Goal: Task Accomplishment & Management: Use online tool/utility

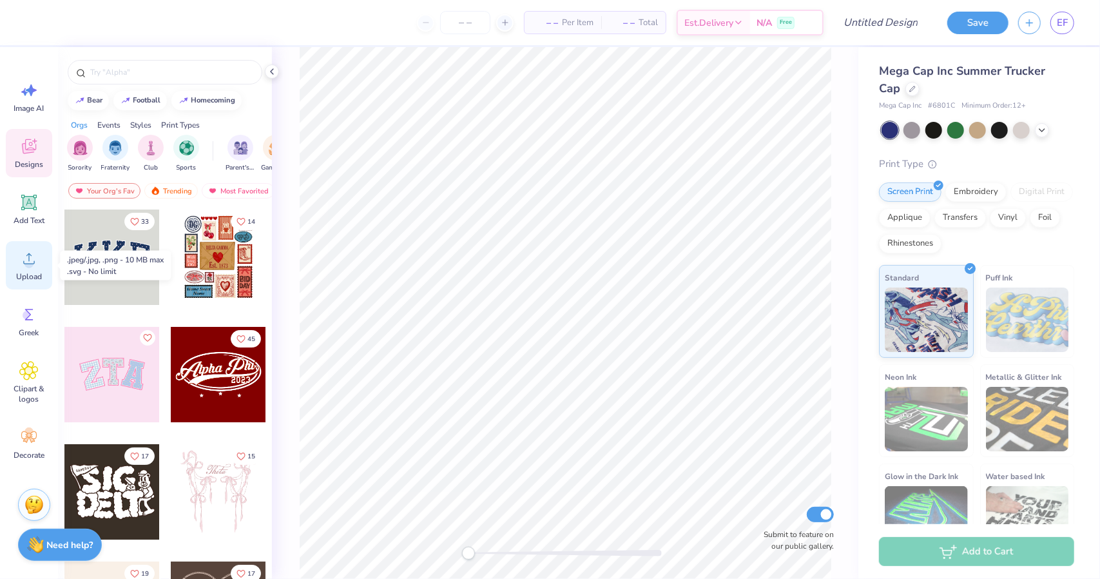
click at [34, 274] on span "Upload" at bounding box center [29, 276] width 26 height 10
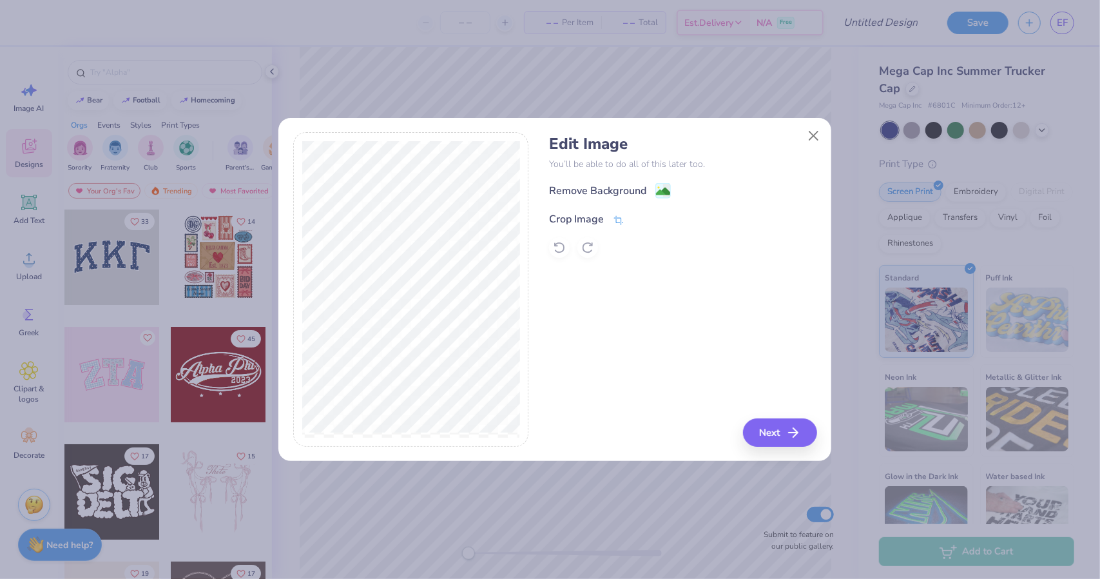
click at [589, 216] on div "Crop Image" at bounding box center [576, 218] width 55 height 15
click at [769, 430] on div "Edit Image You’ll be able to do all of this later too. Remove Background Crop I…" at bounding box center [682, 289] width 267 height 314
click at [641, 220] on icon at bounding box center [641, 218] width 8 height 8
click at [658, 193] on image at bounding box center [663, 193] width 14 height 14
click at [766, 438] on button "Next" at bounding box center [782, 432] width 74 height 28
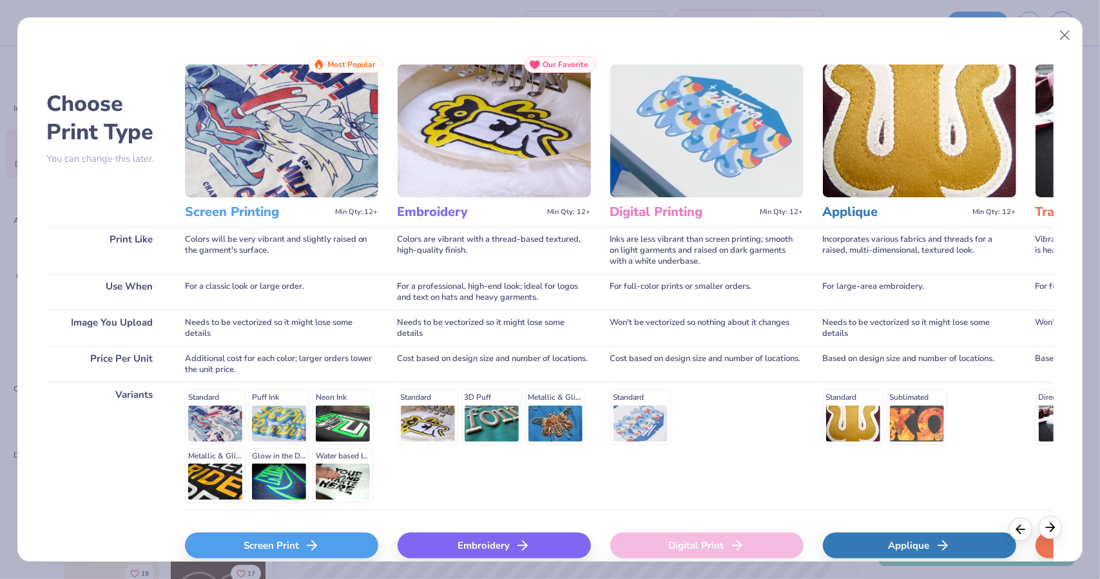
click at [1049, 535] on div at bounding box center [1050, 526] width 23 height 23
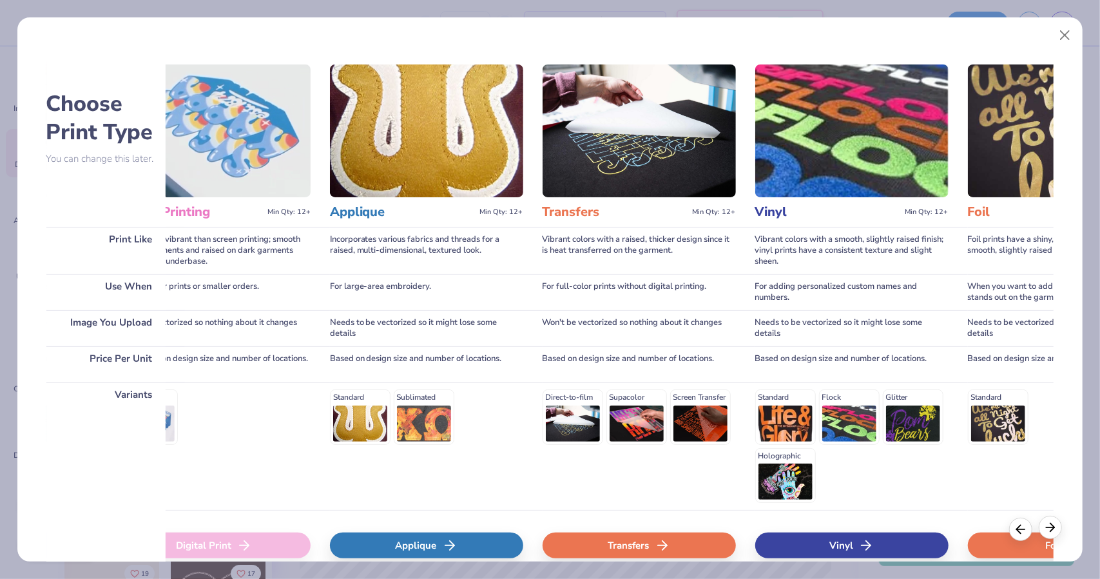
scroll to position [0, 504]
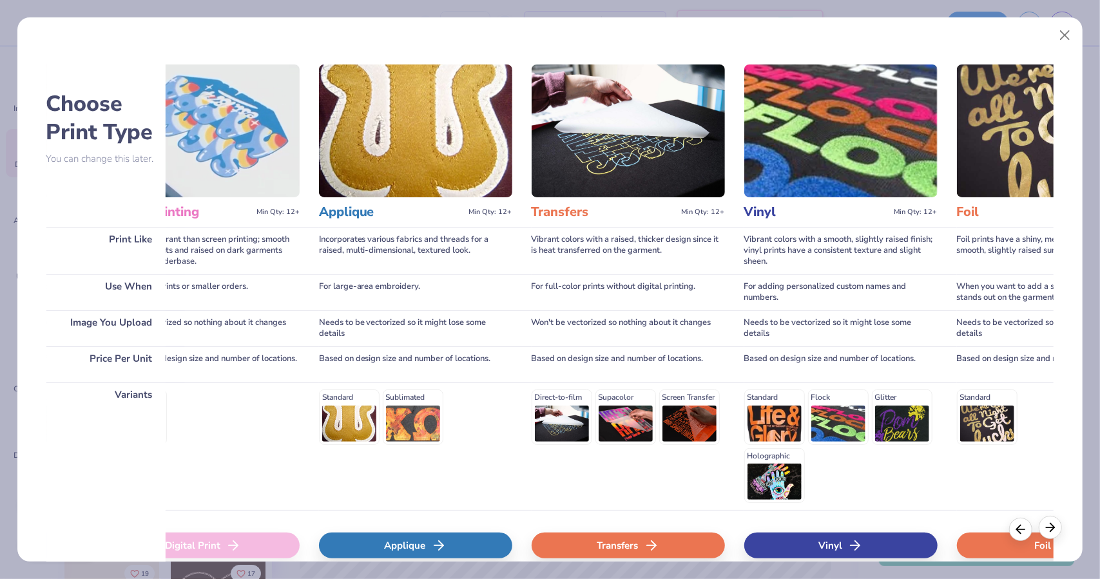
click at [1049, 535] on div at bounding box center [1050, 526] width 23 height 23
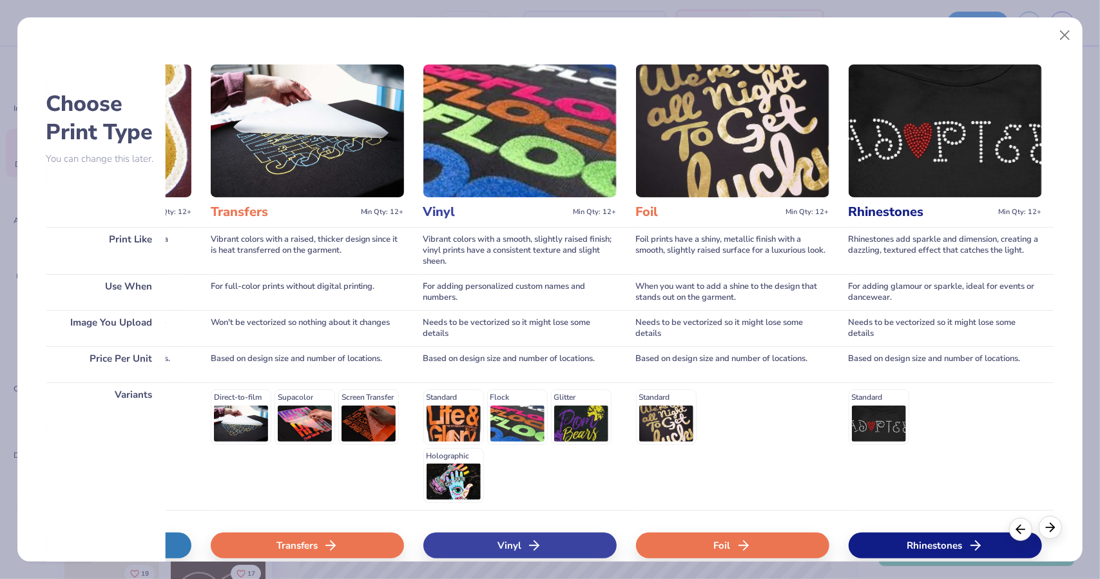
scroll to position [0, 831]
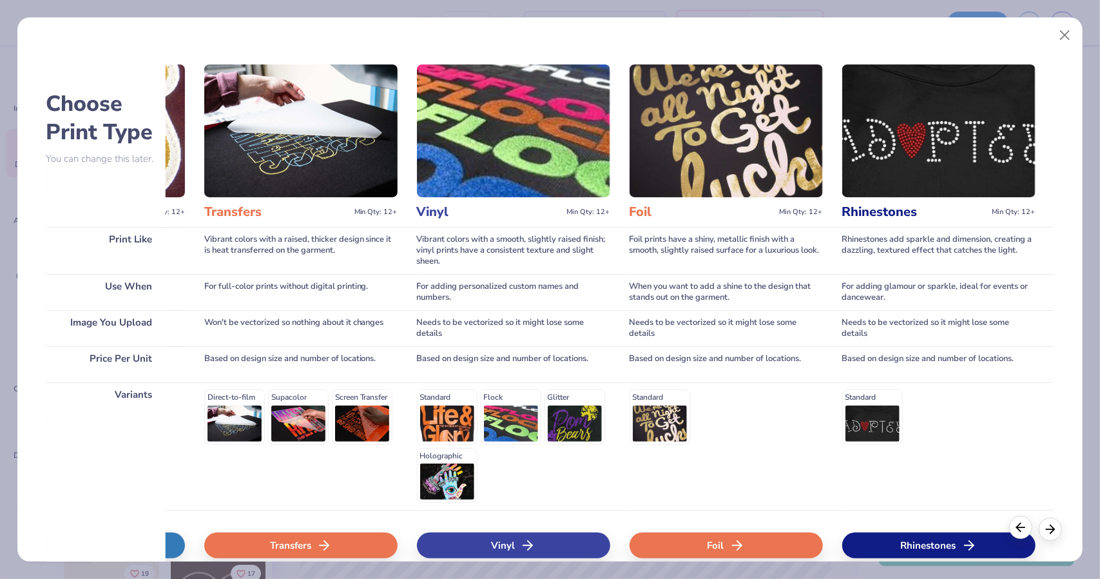
click at [1015, 537] on div at bounding box center [1020, 526] width 23 height 23
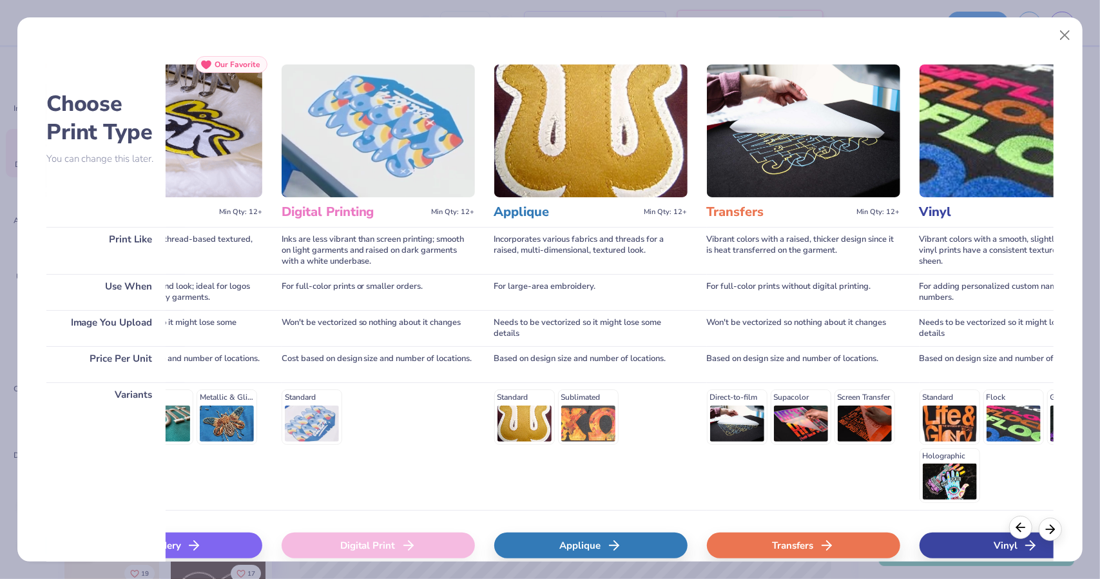
scroll to position [0, 327]
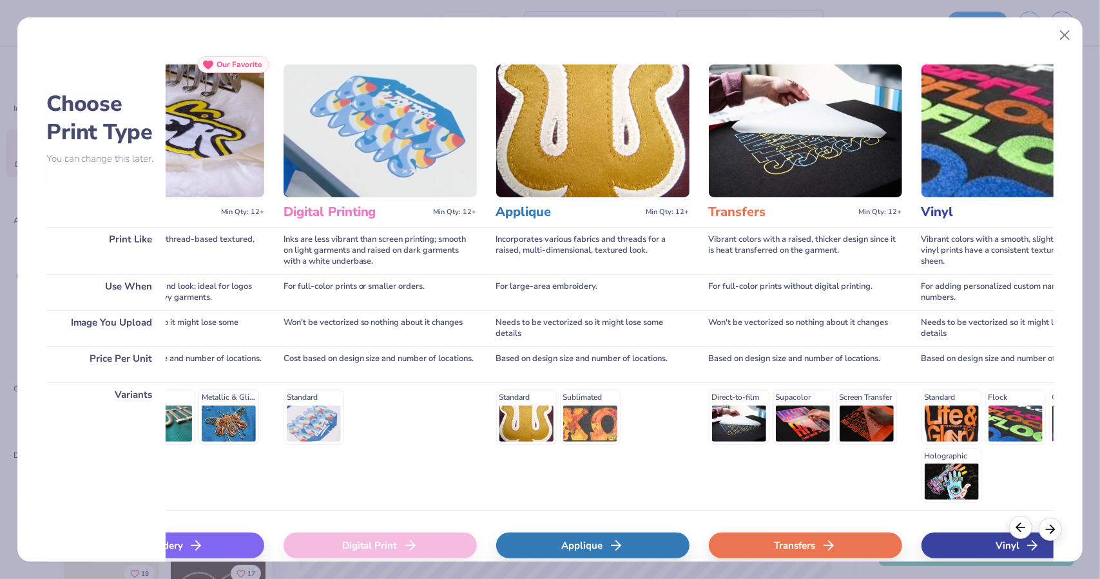
click at [1015, 537] on div at bounding box center [1020, 526] width 23 height 23
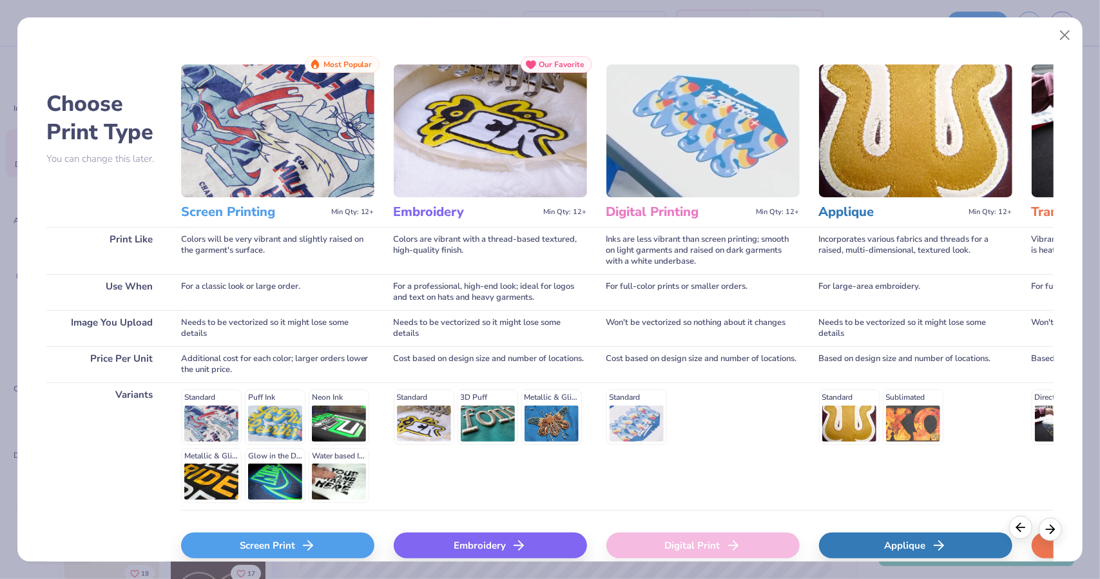
scroll to position [0, 0]
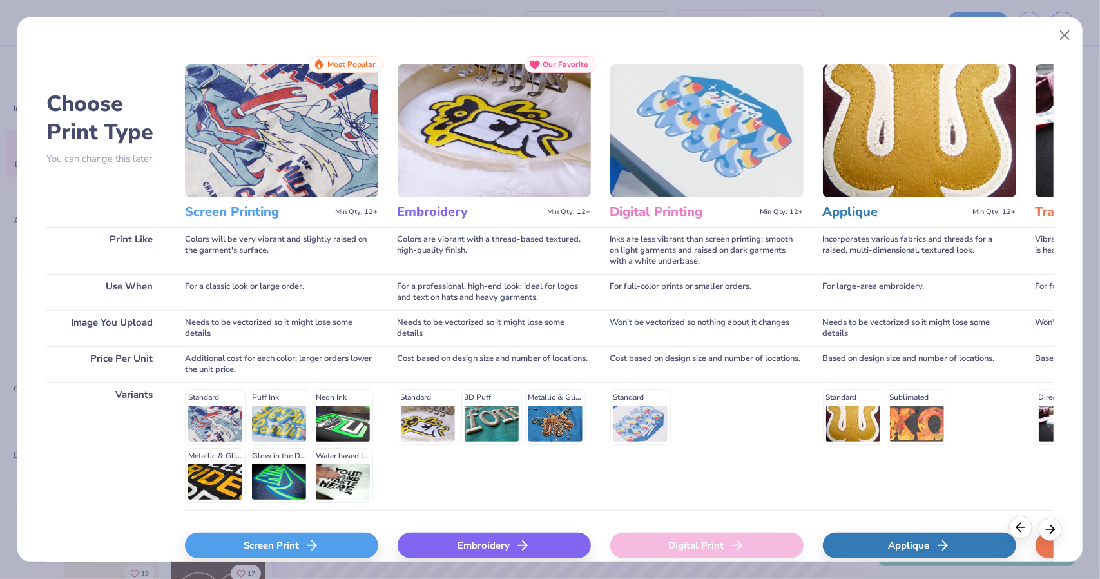
click at [1015, 537] on div at bounding box center [1020, 526] width 23 height 23
click at [314, 535] on div "Screen Print" at bounding box center [281, 545] width 193 height 26
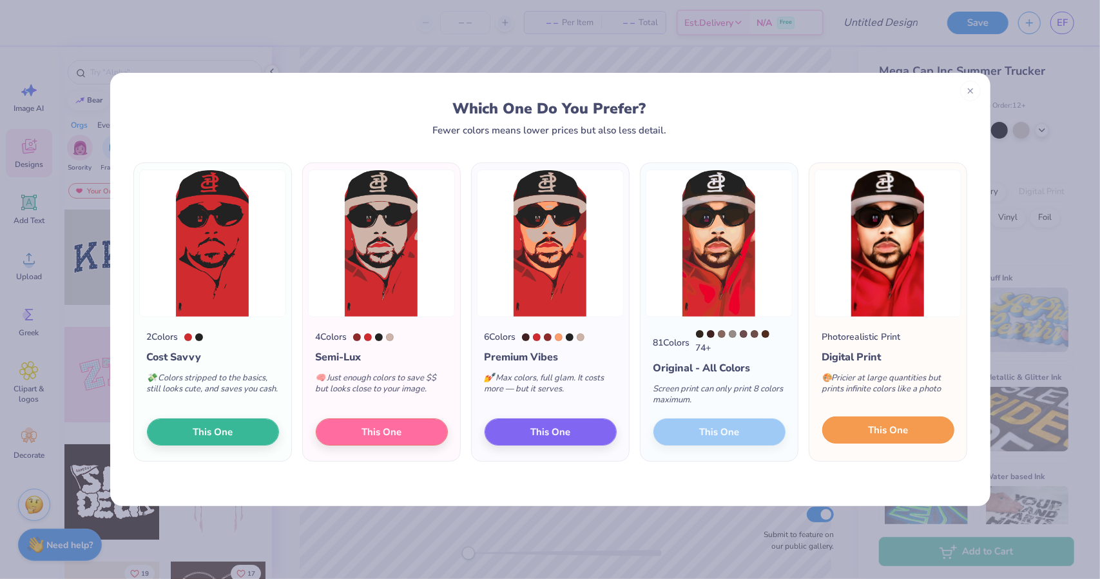
click at [875, 434] on span "This One" at bounding box center [888, 430] width 40 height 15
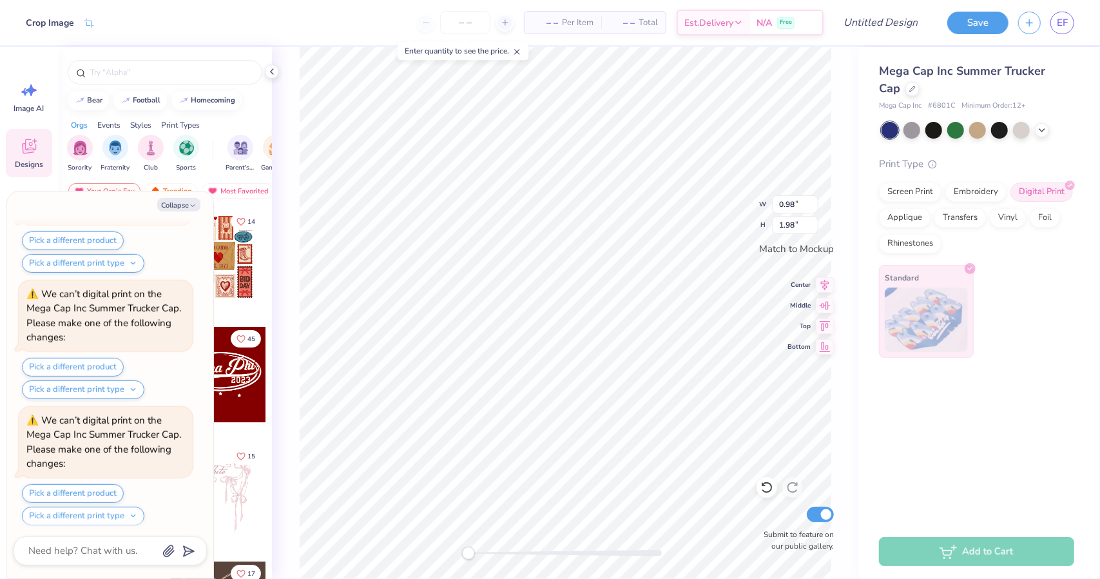
scroll to position [613, 0]
type textarea "x"
type input "0.86"
type input "1.74"
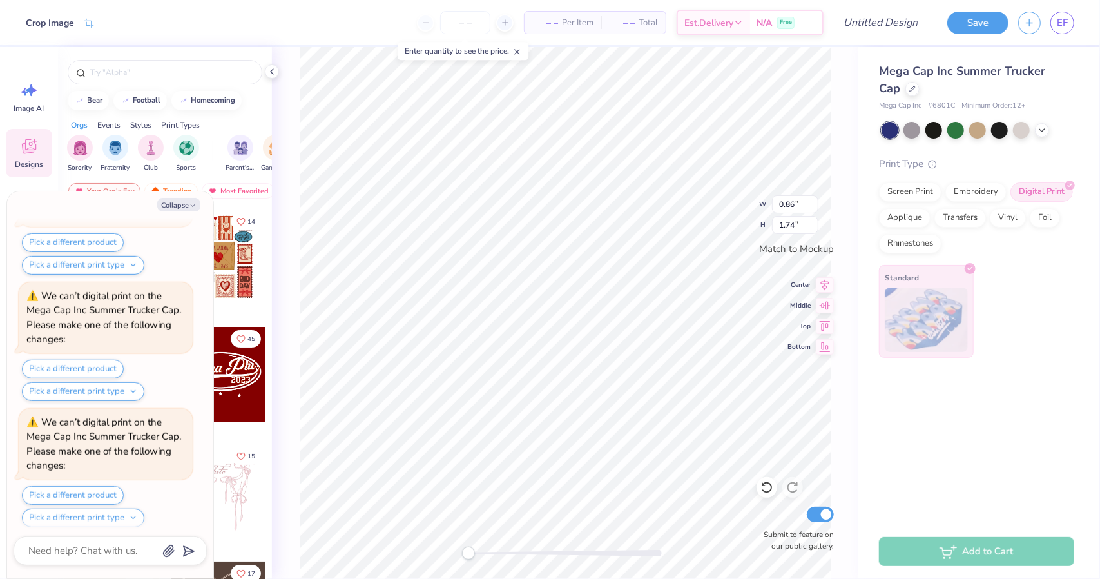
type textarea "x"
type input "0.96"
type input "1.94"
type textarea "x"
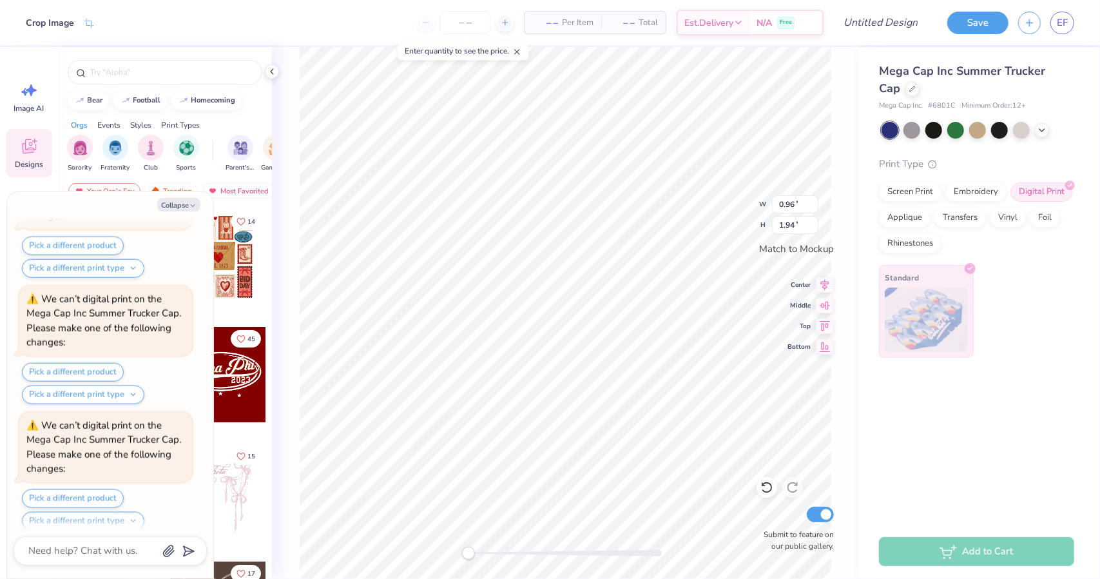
type input "0.95"
type input "1.91"
click at [814, 200] on input "0.96" at bounding box center [795, 204] width 46 height 18
click at [814, 200] on input "0.97" at bounding box center [795, 204] width 46 height 18
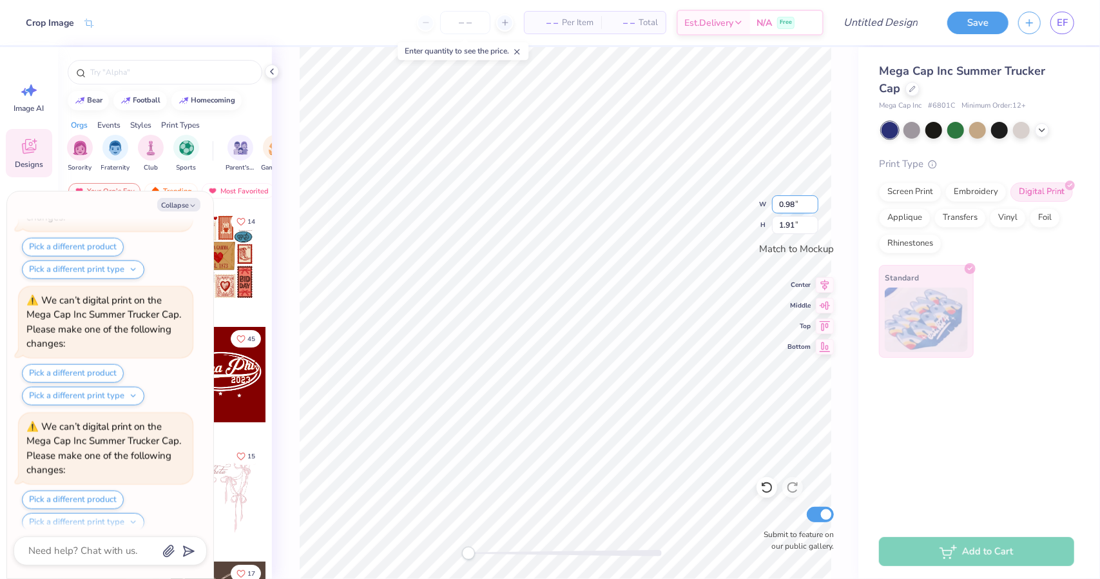
click at [814, 200] on input "0.98" at bounding box center [795, 204] width 46 height 18
click at [814, 200] on input "0.99" at bounding box center [795, 204] width 46 height 18
type input "1"
click at [814, 200] on input "1" at bounding box center [795, 204] width 46 height 18
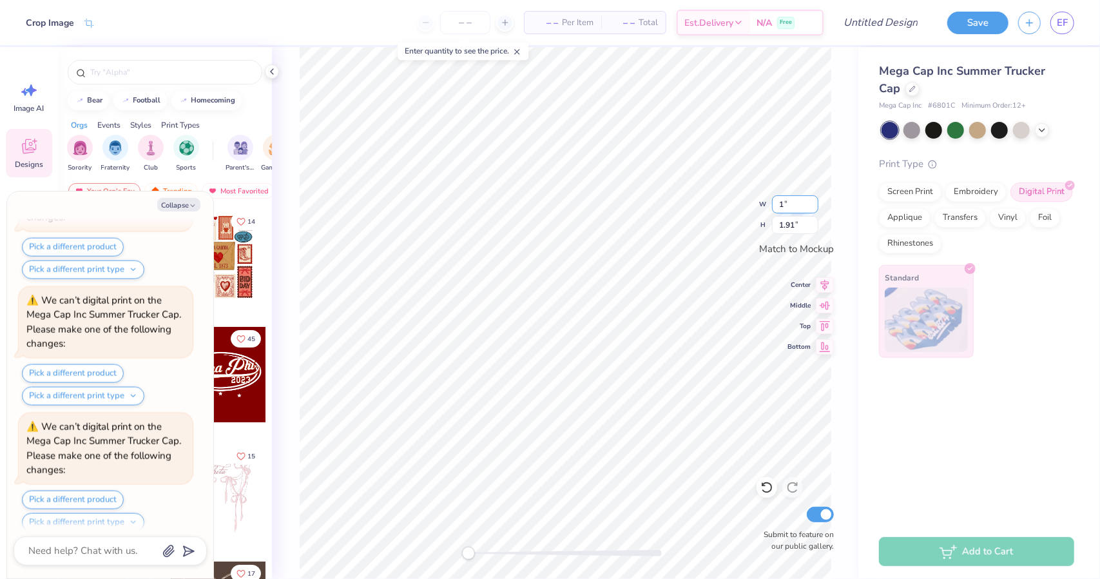
click at [814, 200] on input "1" at bounding box center [795, 204] width 46 height 18
click at [814, 202] on input "1" at bounding box center [795, 204] width 46 height 18
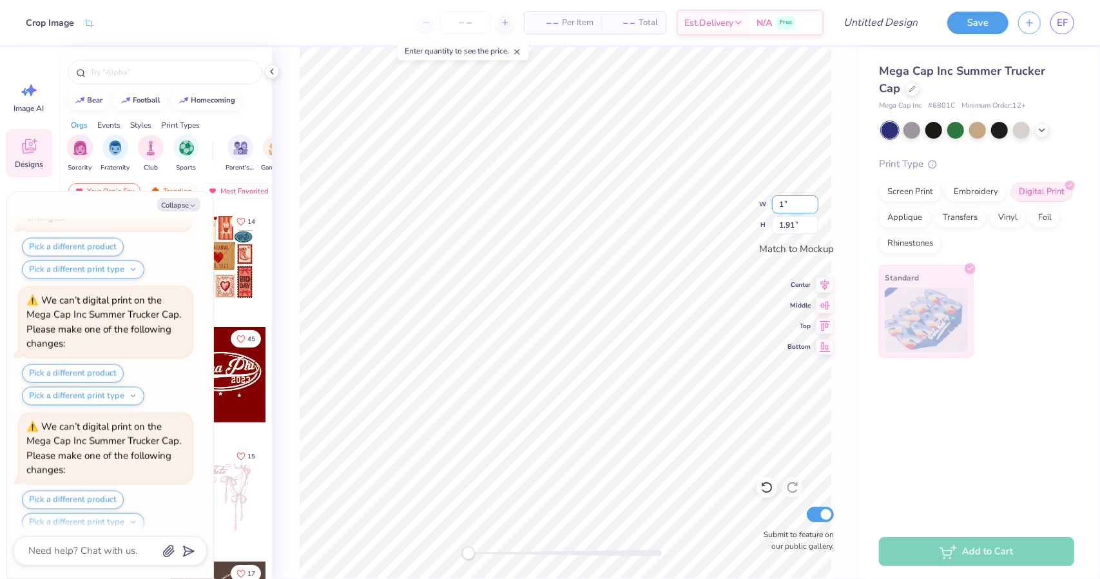
click at [814, 202] on input "1" at bounding box center [795, 204] width 46 height 18
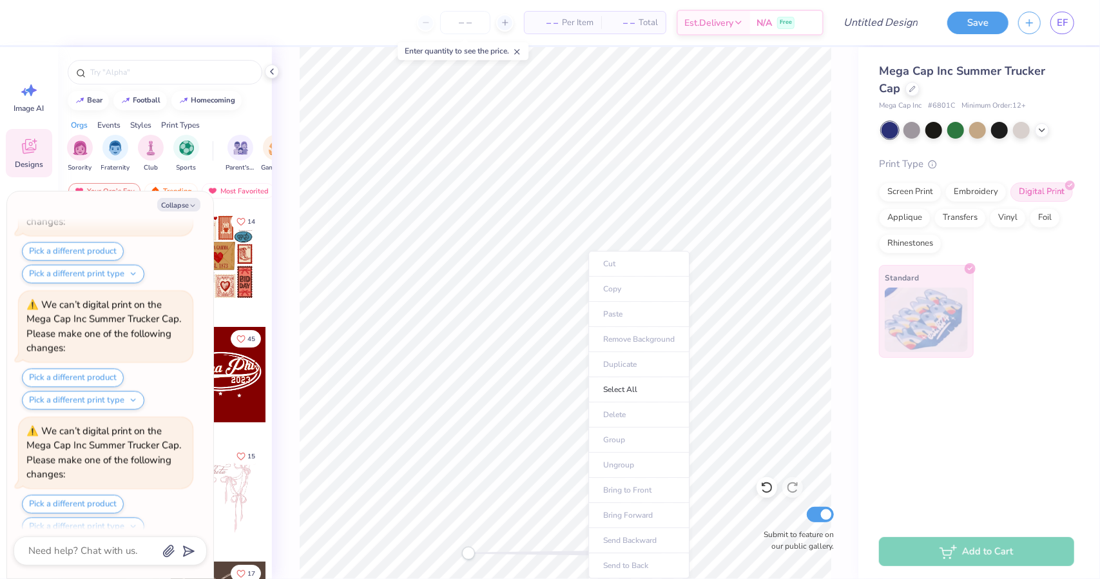
type textarea "x"
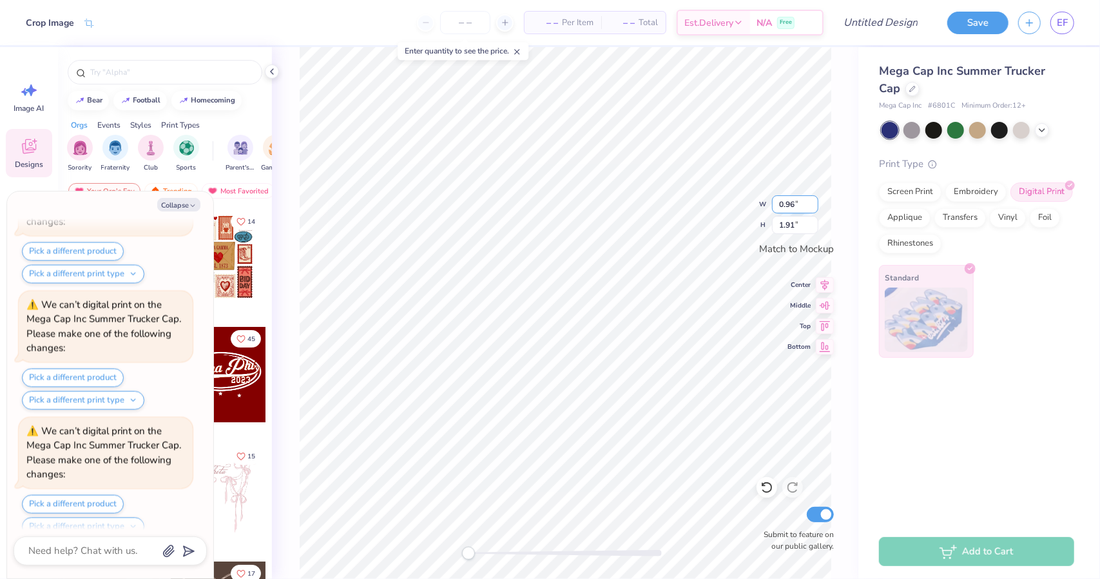
click at [817, 200] on input "0.96" at bounding box center [795, 204] width 46 height 18
click at [817, 200] on input "0.97" at bounding box center [795, 204] width 46 height 18
click at [817, 200] on input "0.98" at bounding box center [795, 204] width 46 height 18
click at [817, 200] on input "0.99" at bounding box center [795, 204] width 46 height 18
type input "1"
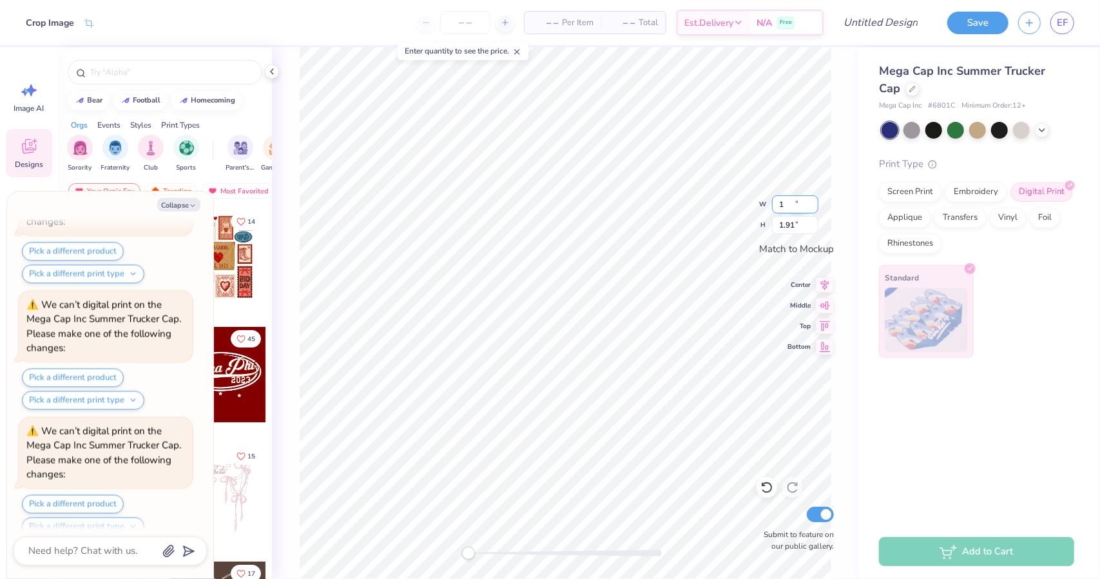
click at [817, 200] on input "1" at bounding box center [795, 204] width 46 height 18
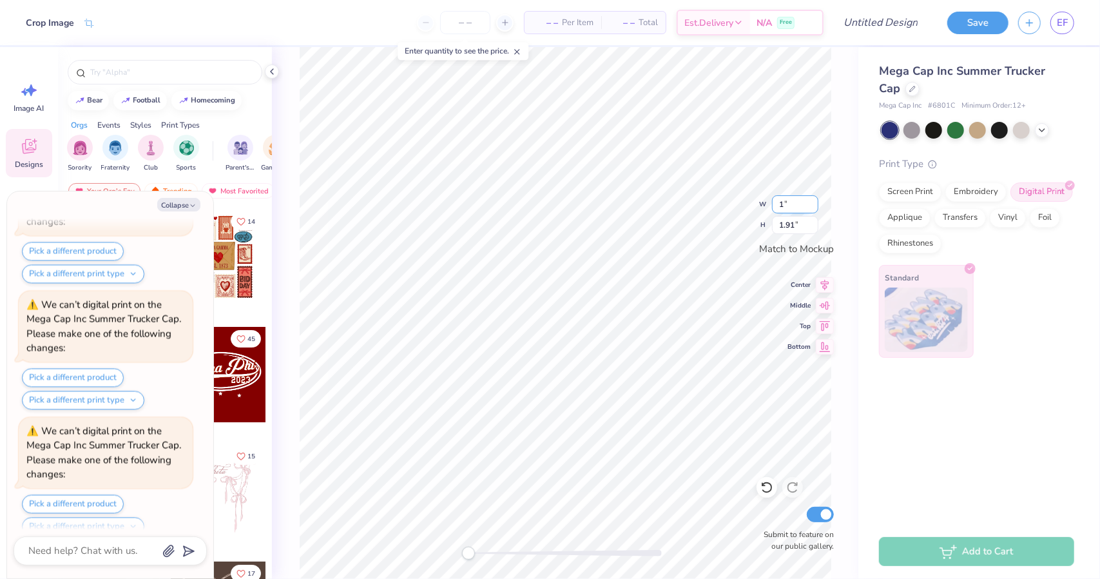
click at [817, 200] on input "1" at bounding box center [795, 204] width 46 height 18
click at [90, 24] on icon at bounding box center [89, 25] width 12 height 12
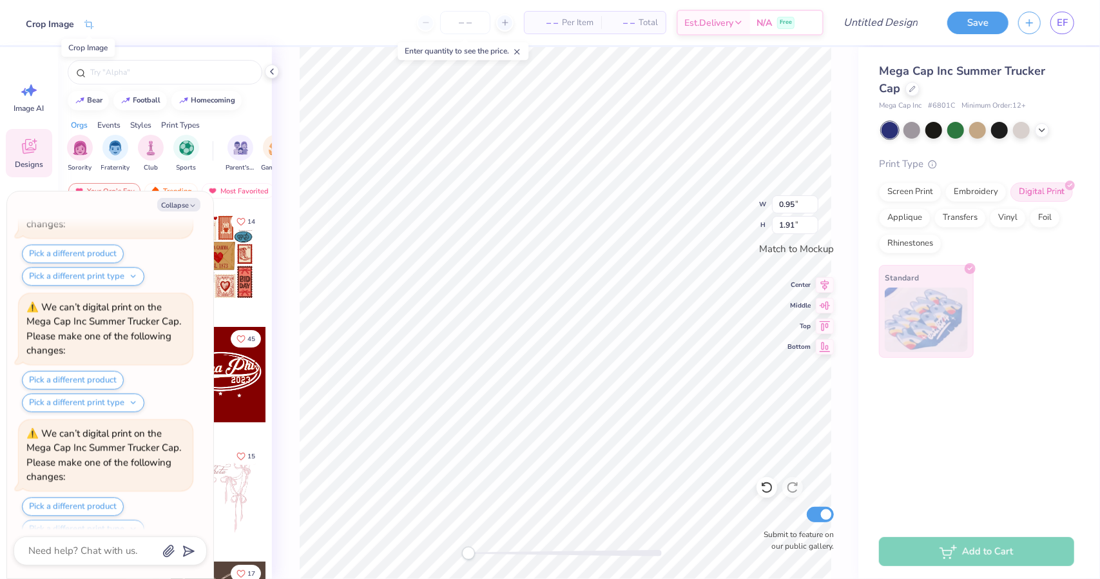
click at [89, 21] on icon at bounding box center [89, 25] width 12 height 12
click at [71, 25] on div "– – Per Item – – Total Est. Delivery N/A Free" at bounding box center [429, 22] width 788 height 45
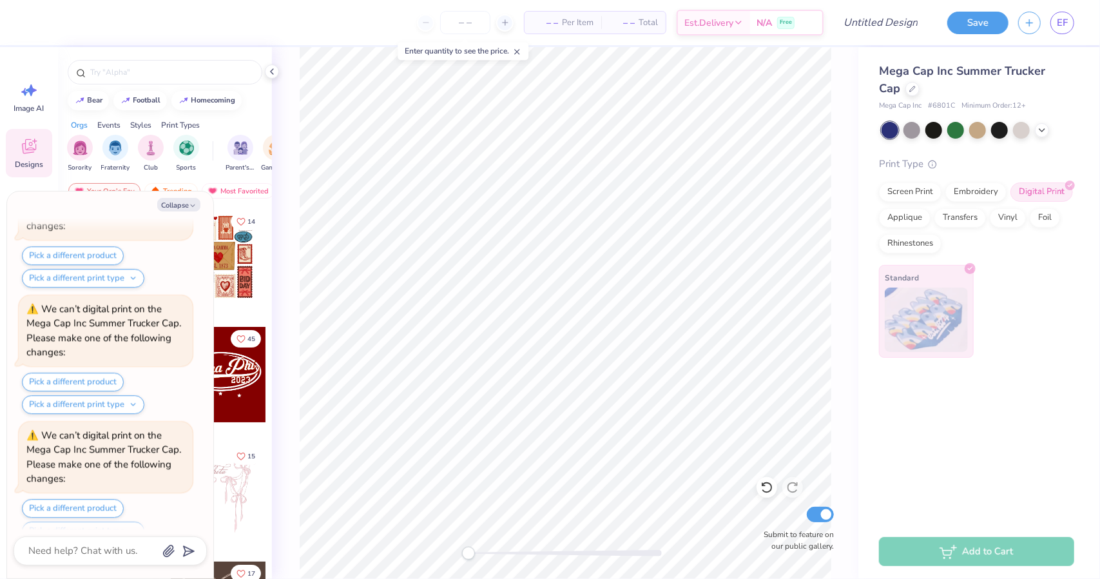
click at [81, 19] on div "– – Per Item – – Total Est. Delivery N/A Free" at bounding box center [429, 22] width 788 height 45
click at [58, 19] on div "– – Per Item – – Total Est. Delivery N/A Free" at bounding box center [429, 22] width 788 height 45
click at [59, 19] on div "– – Per Item – – Total Est. Delivery N/A Free" at bounding box center [429, 22] width 788 height 45
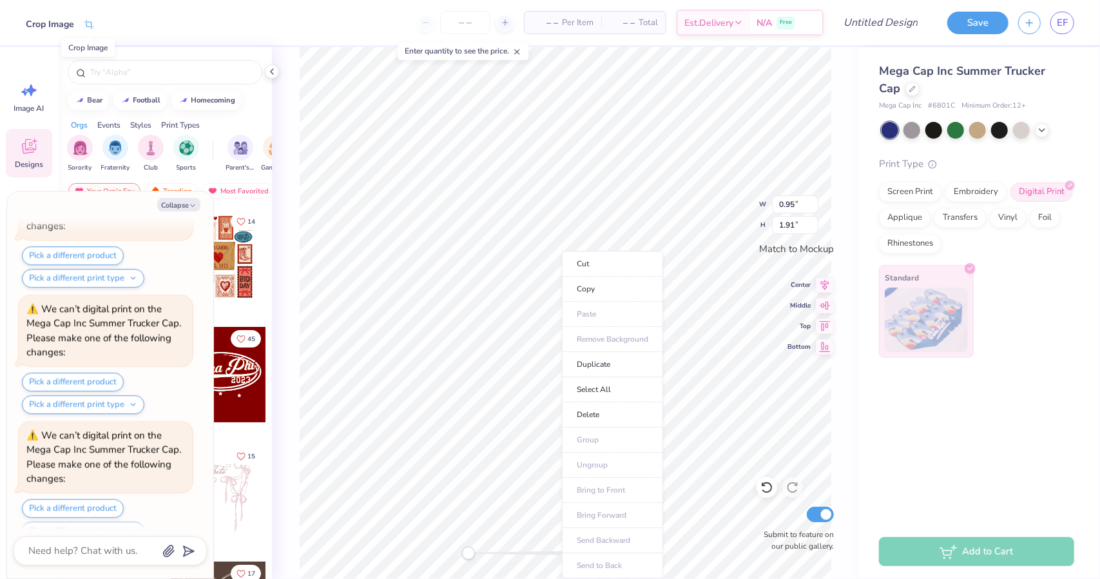
click at [91, 25] on icon at bounding box center [89, 24] width 10 height 9
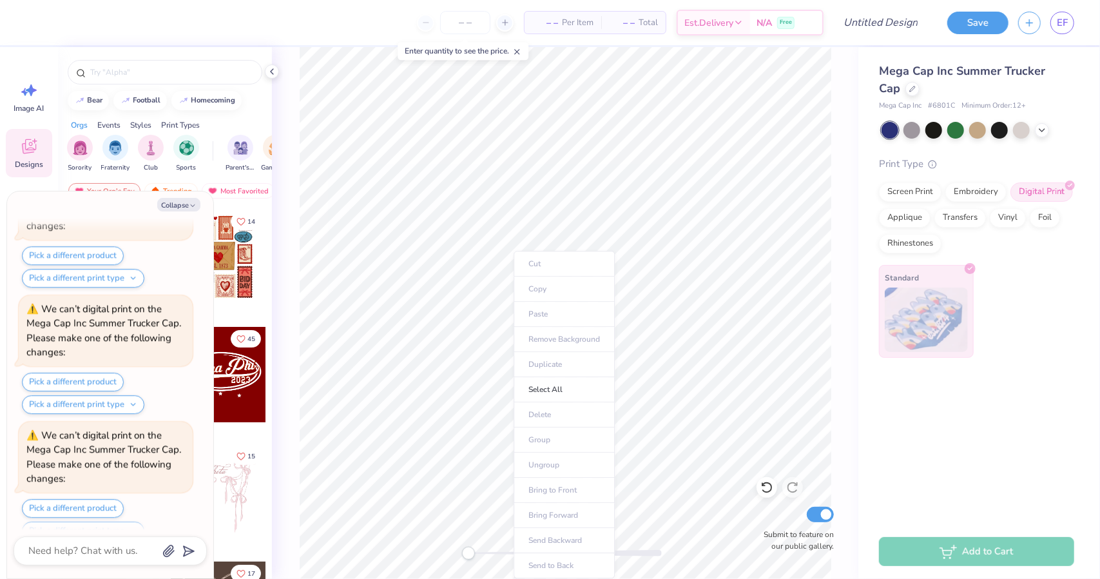
scroll to position [2746, 0]
type textarea "x"
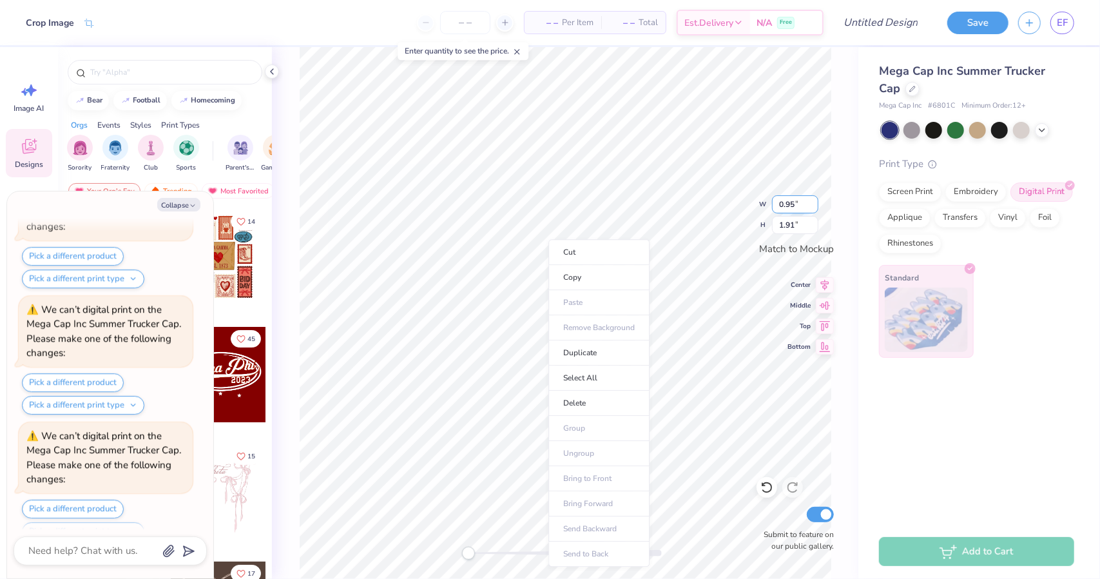
click at [812, 199] on input "0.95" at bounding box center [795, 204] width 46 height 18
click at [812, 199] on input "0.96" at bounding box center [795, 204] width 46 height 18
click at [812, 199] on input "0.97" at bounding box center [795, 204] width 46 height 18
click at [812, 199] on input "0.98" at bounding box center [795, 204] width 46 height 18
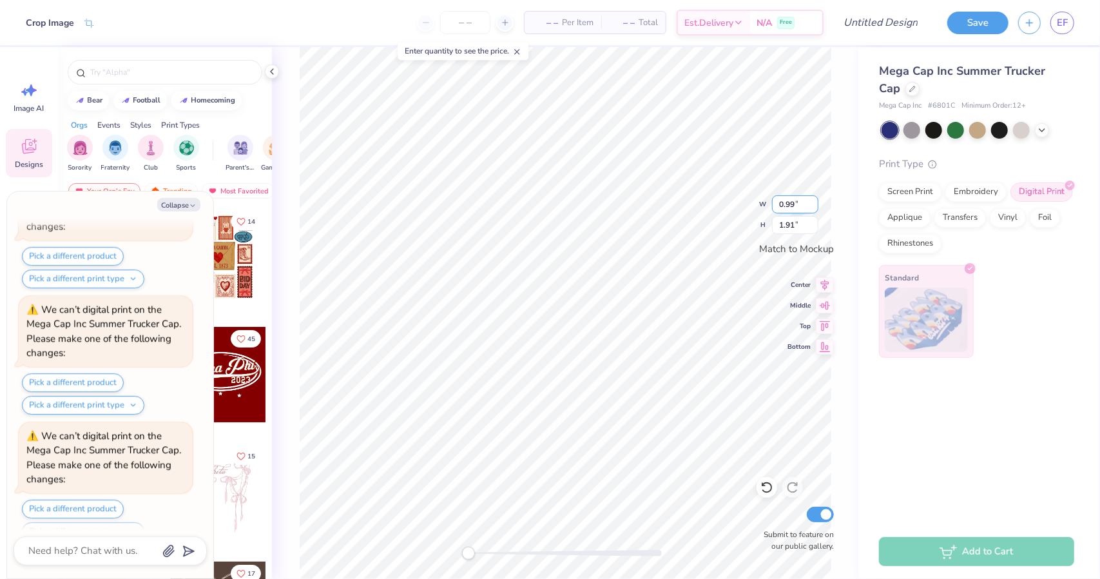
click at [812, 199] on input "0.99" at bounding box center [795, 204] width 46 height 18
type input "1"
click at [812, 199] on input "1" at bounding box center [795, 204] width 46 height 18
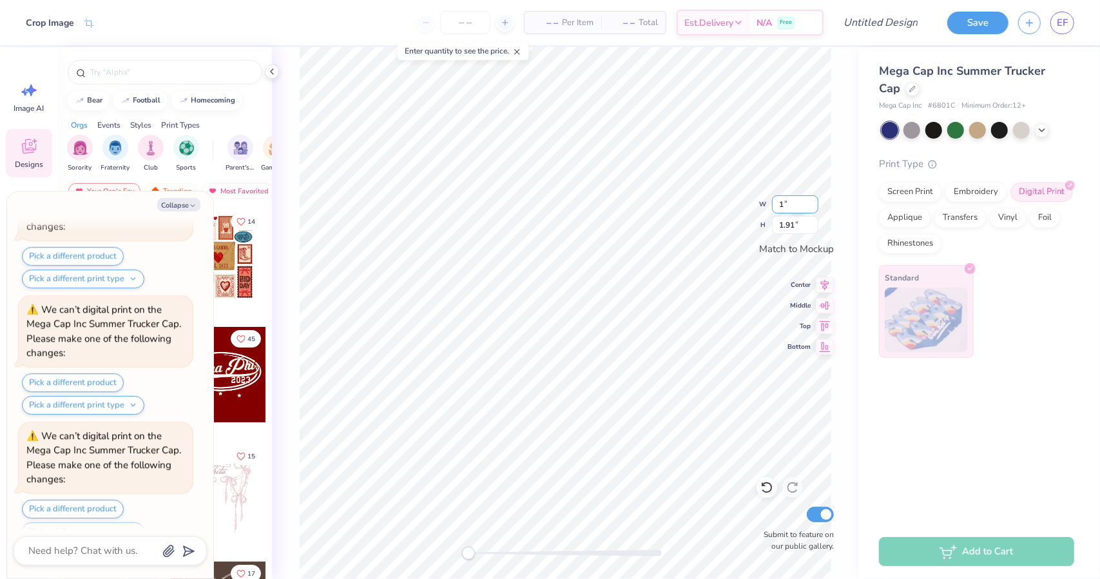
click at [812, 199] on input "1" at bounding box center [795, 204] width 46 height 18
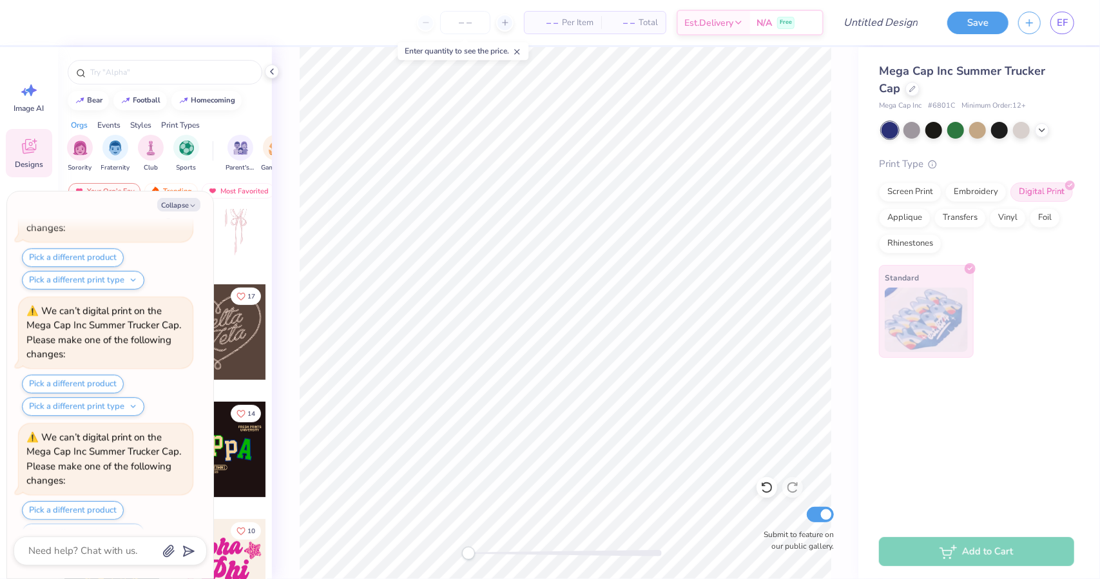
scroll to position [279, 0]
click at [978, 189] on div "Embroidery" at bounding box center [975, 189] width 61 height 19
type textarea "x"
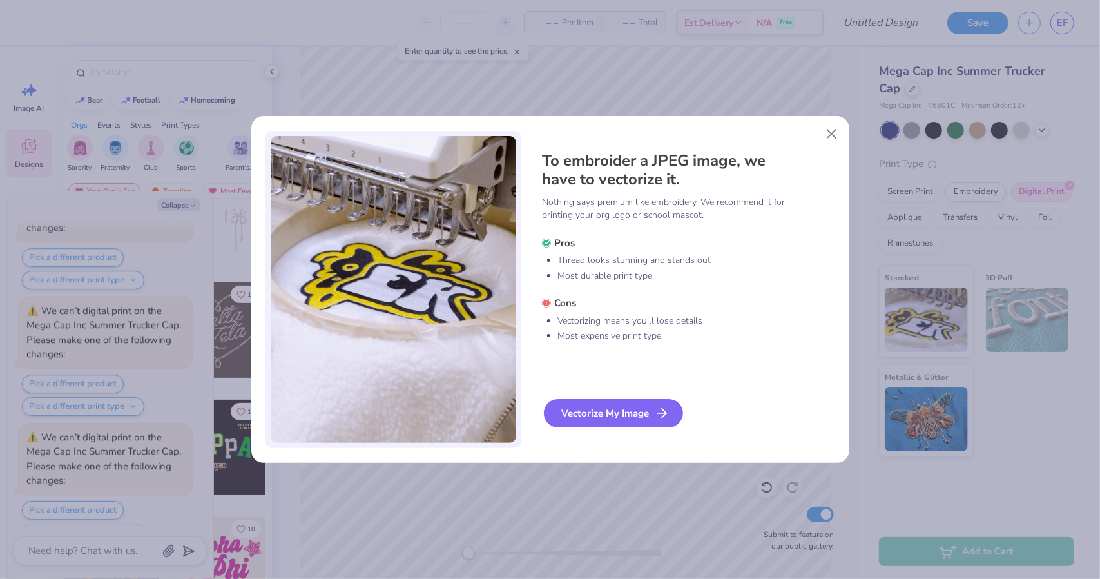
click at [637, 414] on div "Vectorize My Image" at bounding box center [613, 413] width 139 height 28
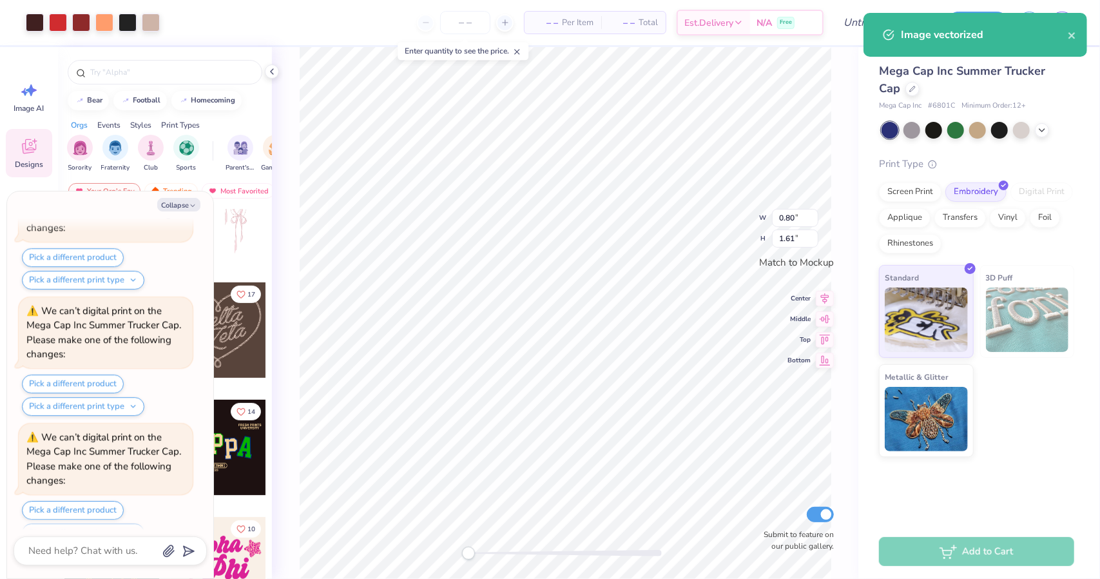
scroll to position [2977, 0]
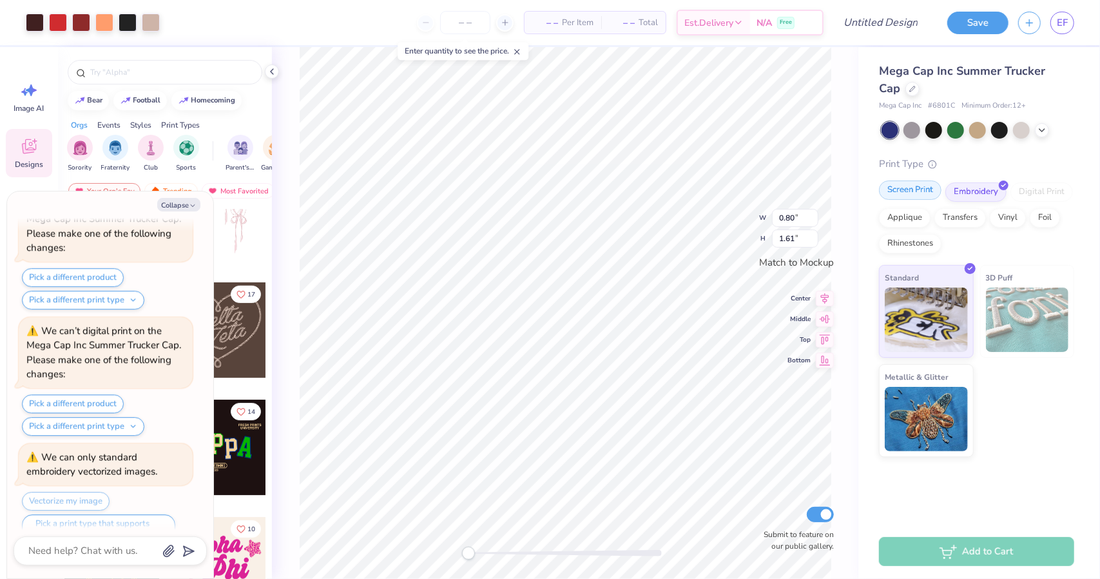
click at [906, 195] on div "Screen Print" at bounding box center [910, 189] width 63 height 19
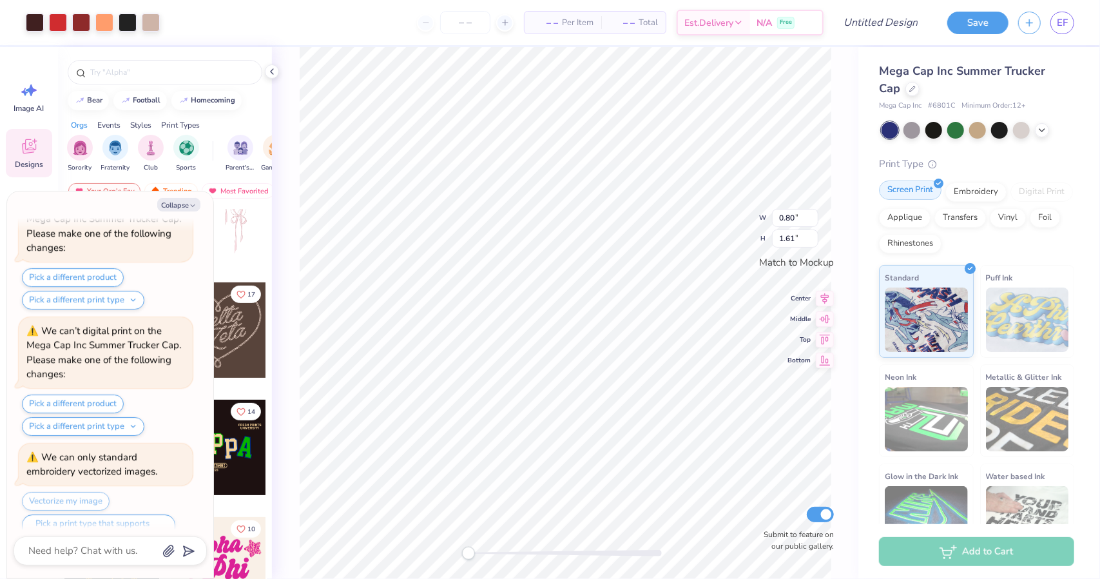
click at [901, 191] on div "Screen Print" at bounding box center [910, 189] width 63 height 19
click at [906, 191] on div "Screen Print" at bounding box center [910, 189] width 63 height 19
click at [941, 239] on div "Rhinestones" at bounding box center [910, 241] width 63 height 19
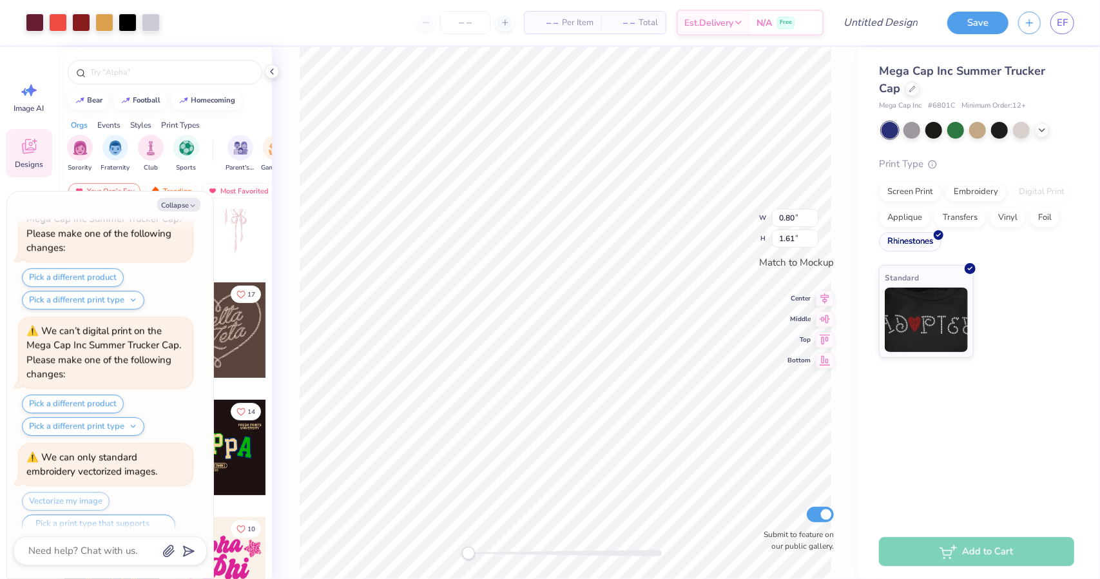
scroll to position [3056, 0]
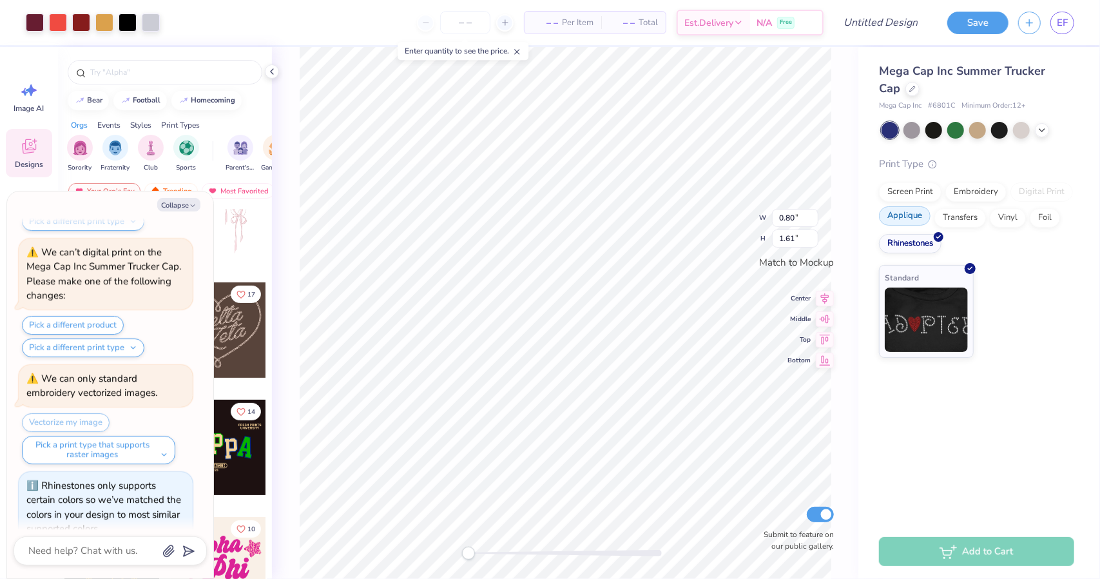
click at [915, 216] on div "Applique" at bounding box center [905, 215] width 52 height 19
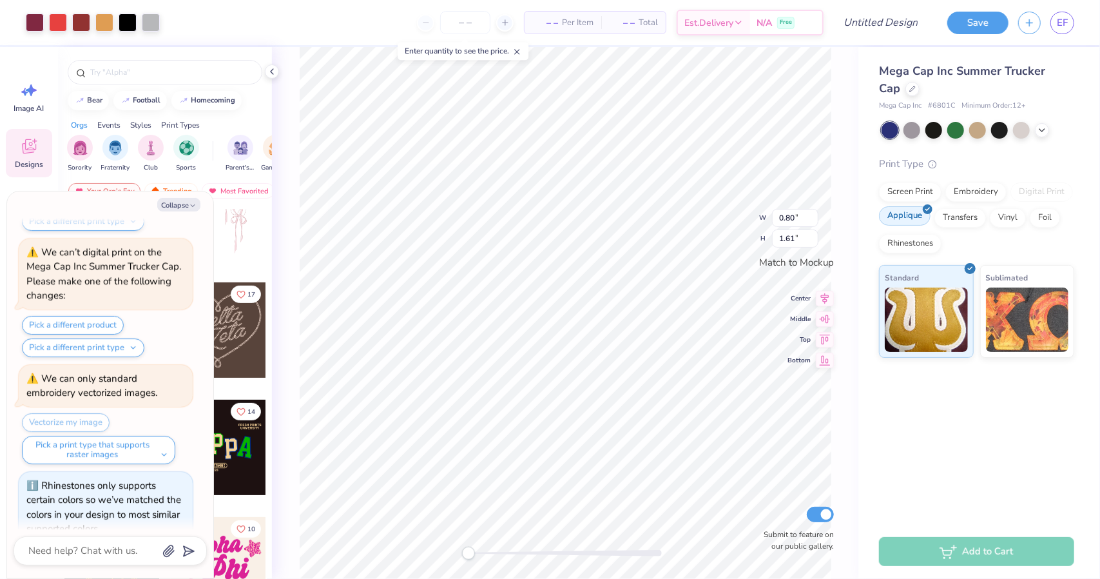
scroll to position [3135, 0]
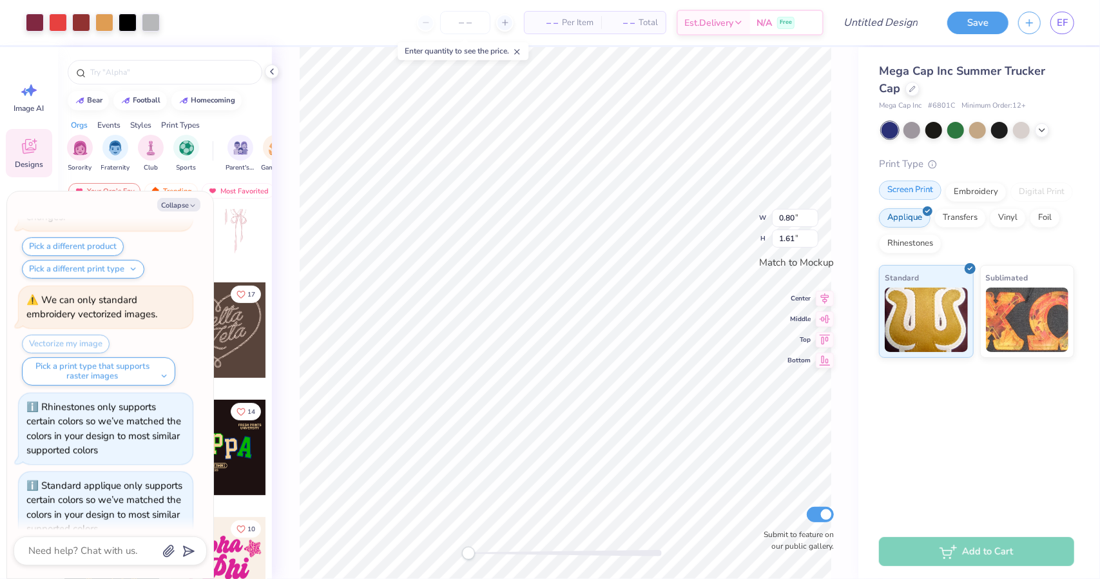
click at [910, 191] on div "Screen Print" at bounding box center [910, 189] width 63 height 19
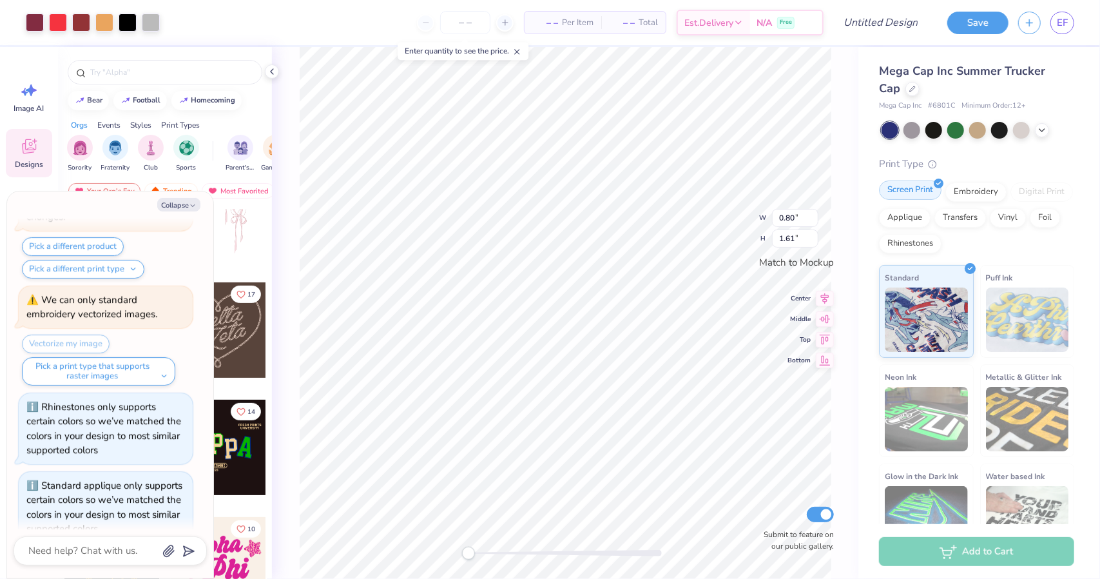
scroll to position [3213, 0]
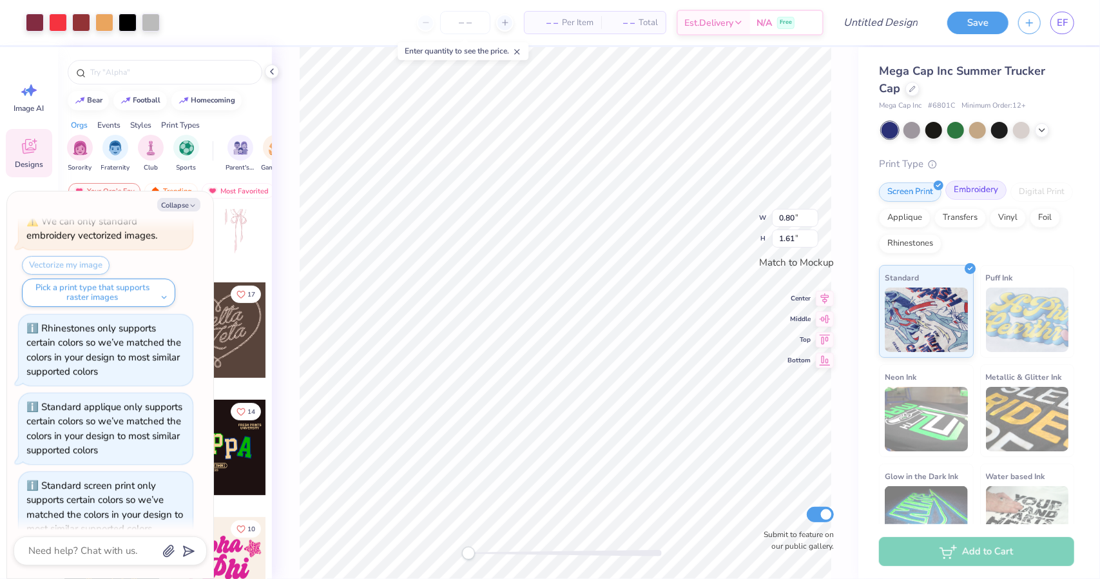
click at [964, 191] on div "Embroidery" at bounding box center [975, 189] width 61 height 19
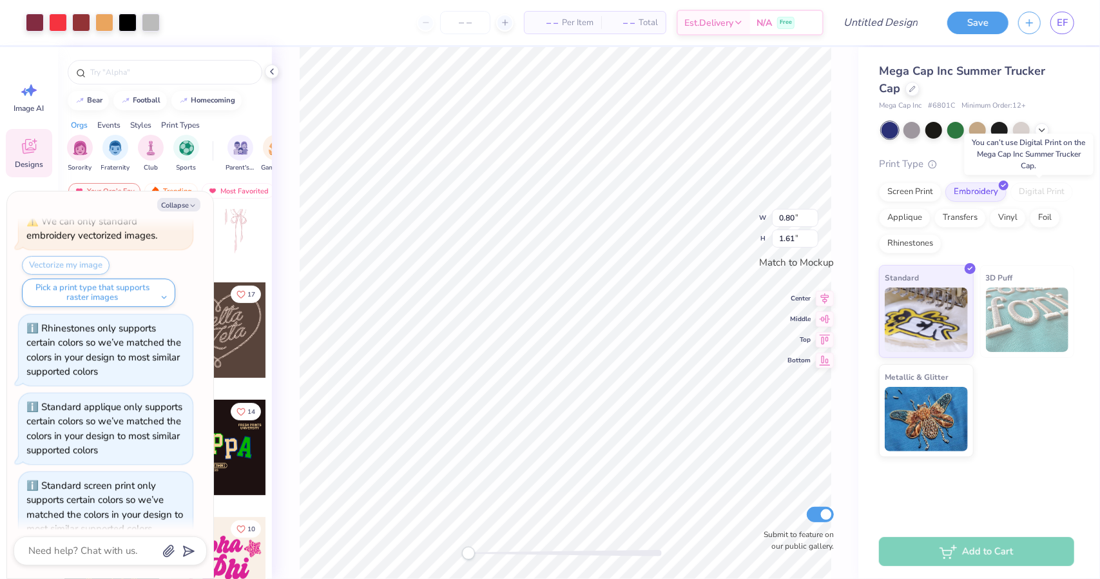
click at [1035, 191] on div "Digital Print" at bounding box center [1041, 191] width 63 height 19
click at [912, 191] on div "Screen Print" at bounding box center [910, 189] width 63 height 19
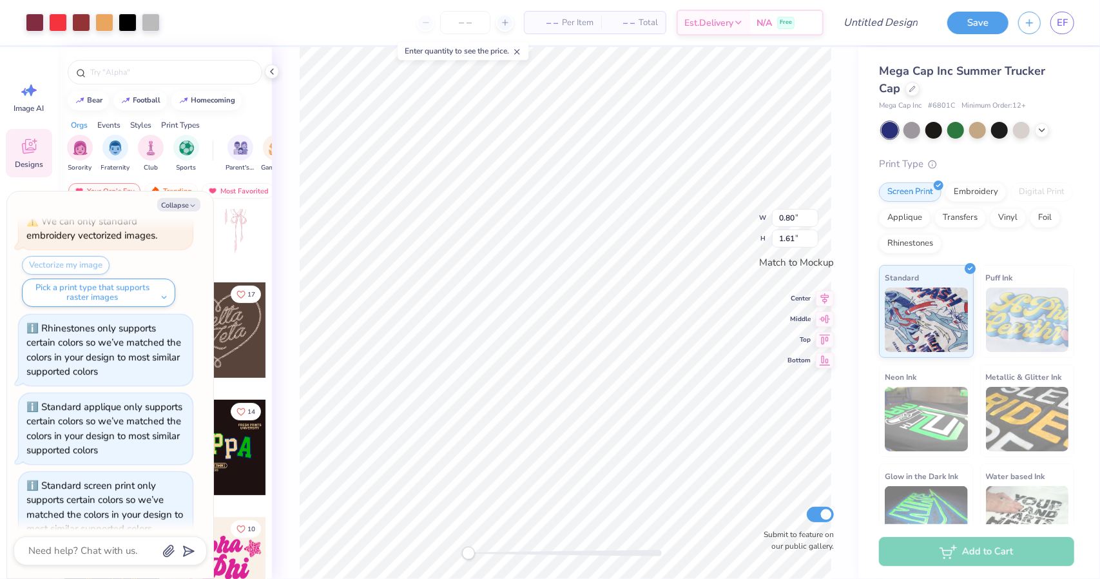
type textarea "x"
click at [816, 200] on input "0.81" at bounding box center [795, 204] width 46 height 18
click at [816, 200] on input "0.82" at bounding box center [795, 204] width 46 height 18
click at [816, 200] on input "0.83" at bounding box center [795, 204] width 46 height 18
click at [816, 200] on input "0.84" at bounding box center [795, 204] width 46 height 18
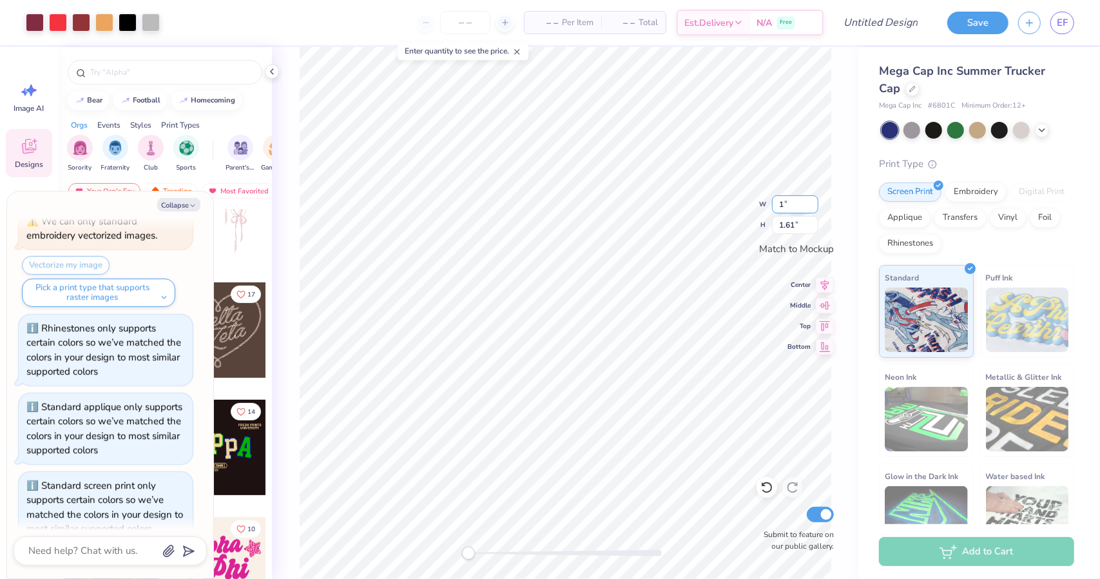
type input "1"
click at [816, 200] on input "1" at bounding box center [795, 204] width 46 height 18
type textarea "x"
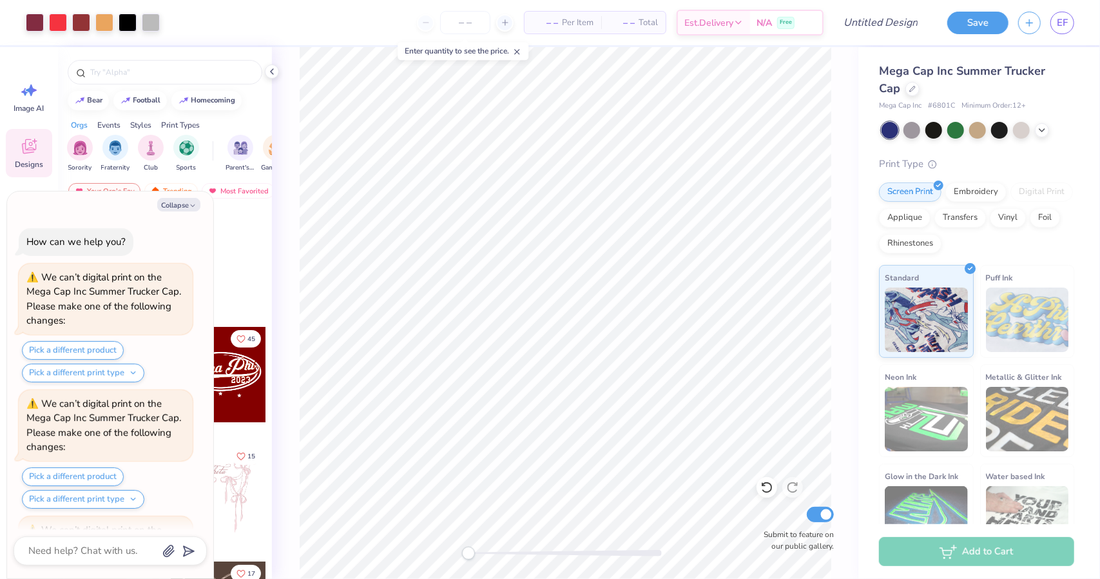
scroll to position [3213, 0]
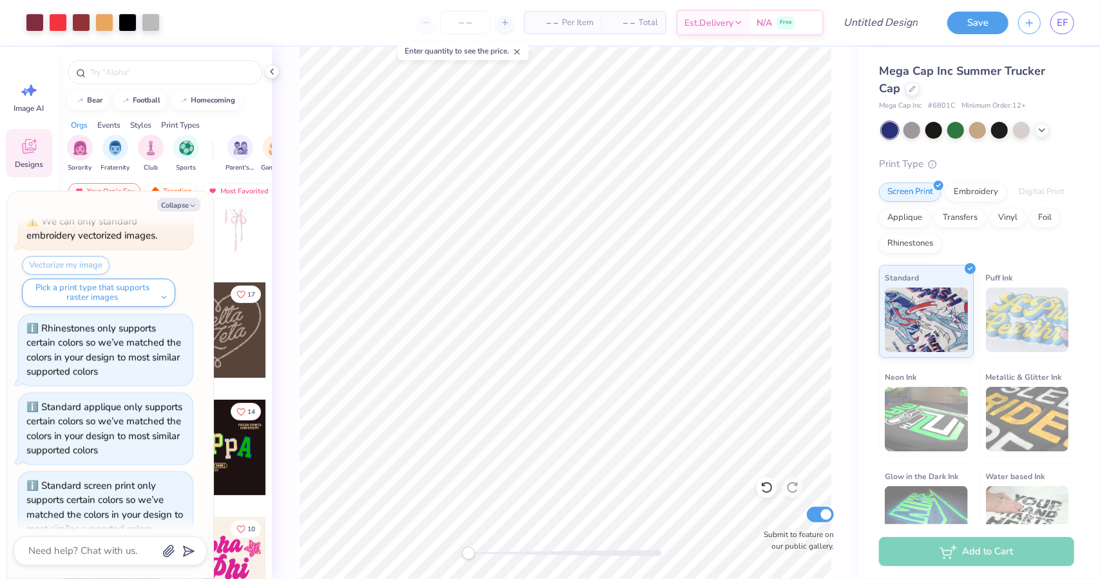
type textarea "x"
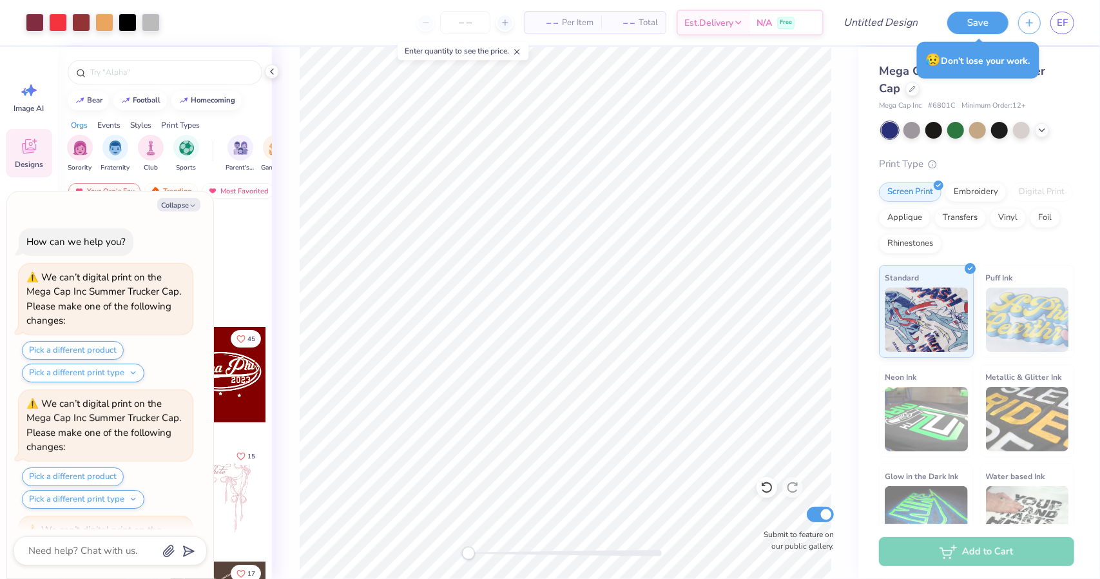
scroll to position [3213, 0]
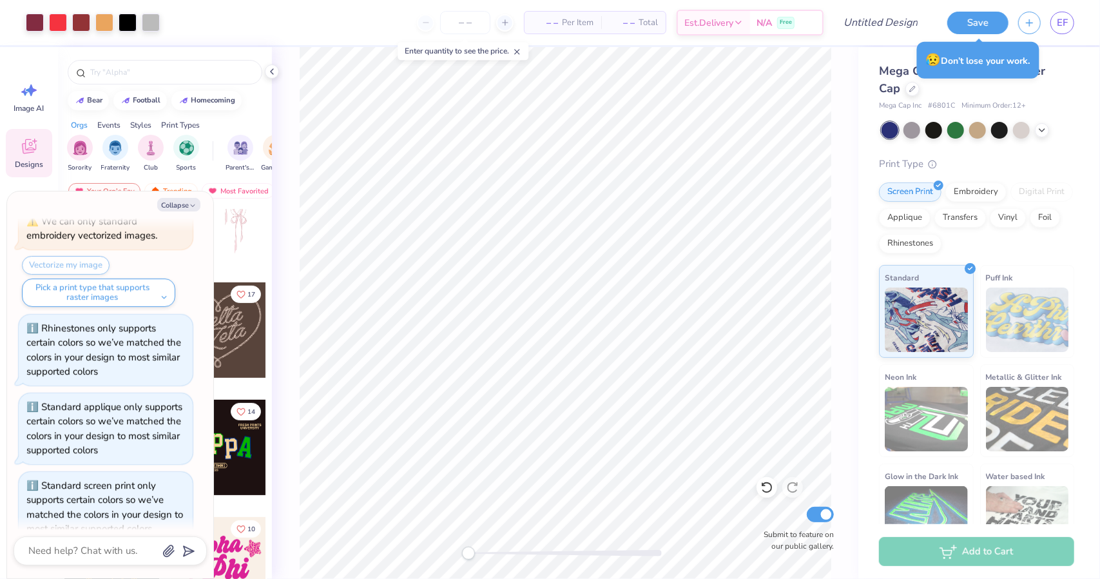
type textarea "x"
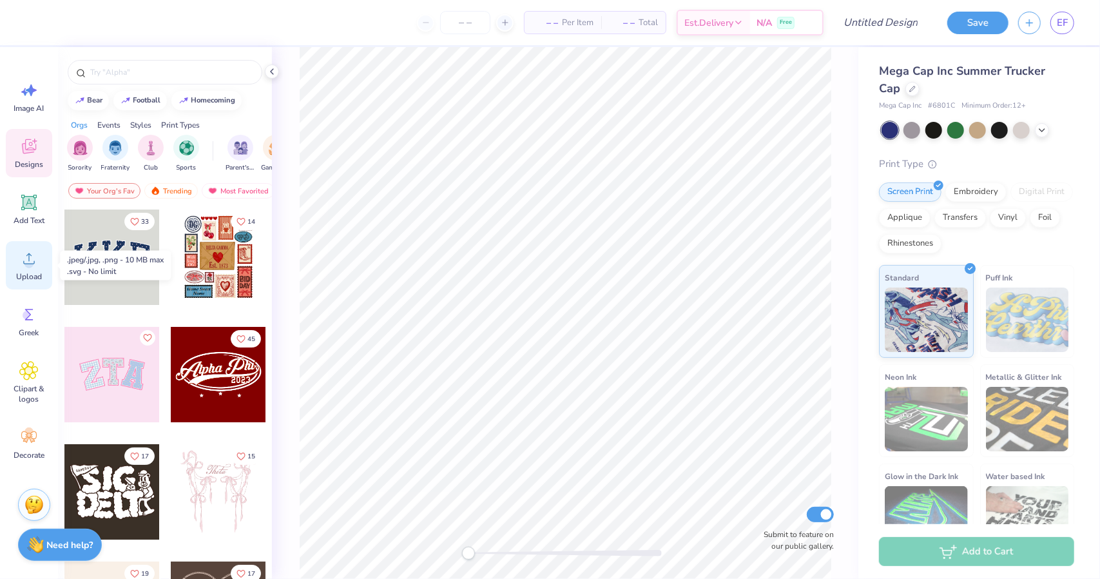
click at [28, 260] on circle at bounding box center [28, 263] width 9 height 9
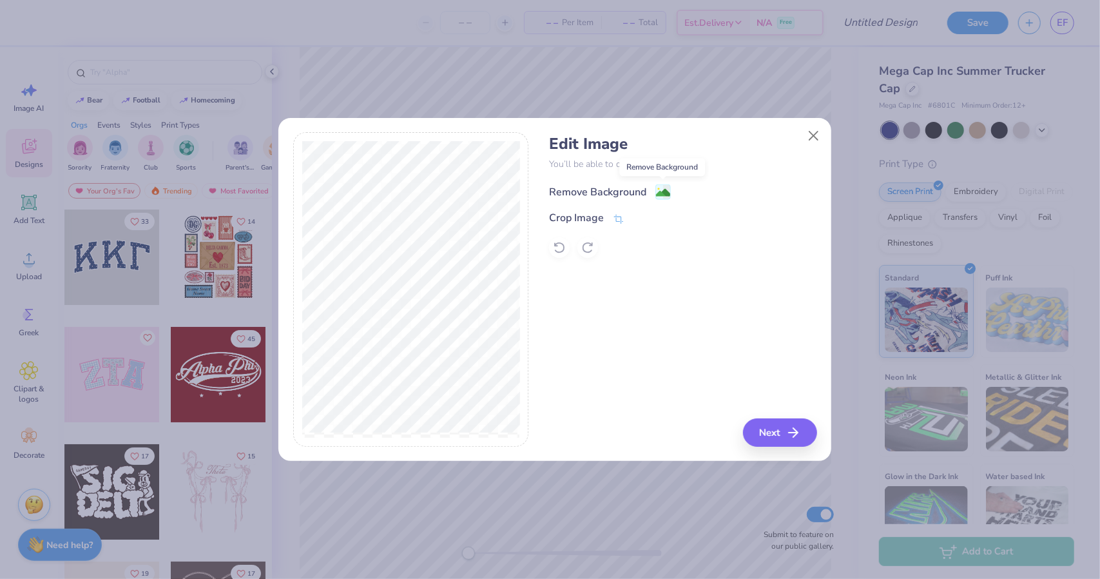
click at [662, 194] on image at bounding box center [663, 193] width 14 height 14
click at [615, 221] on icon at bounding box center [619, 219] width 12 height 12
click at [639, 216] on icon at bounding box center [641, 218] width 8 height 8
click at [767, 436] on button "Next" at bounding box center [782, 432] width 74 height 28
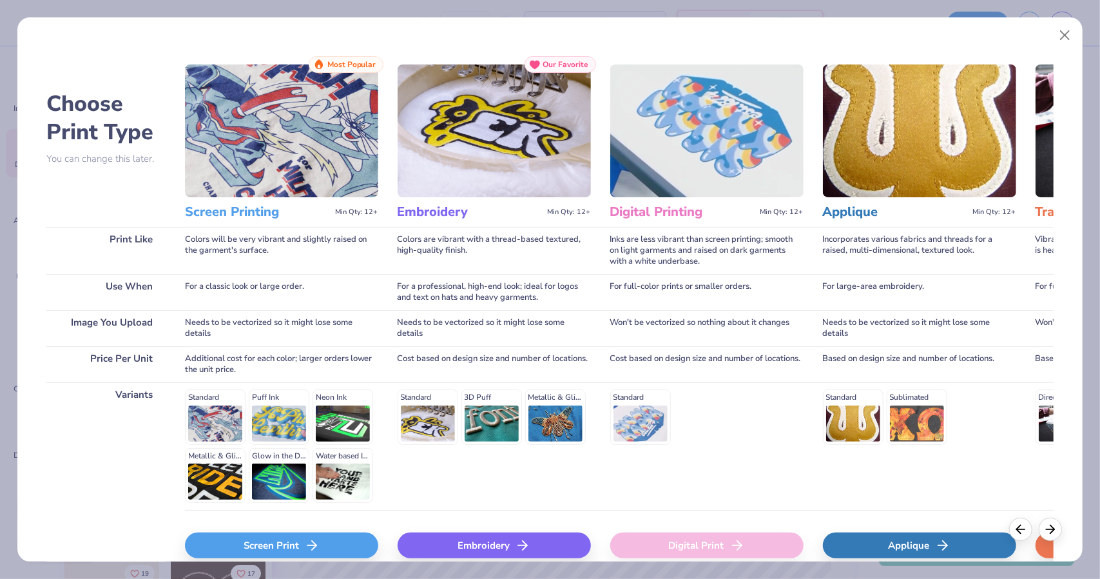
click at [303, 544] on div "Screen Print" at bounding box center [281, 545] width 193 height 26
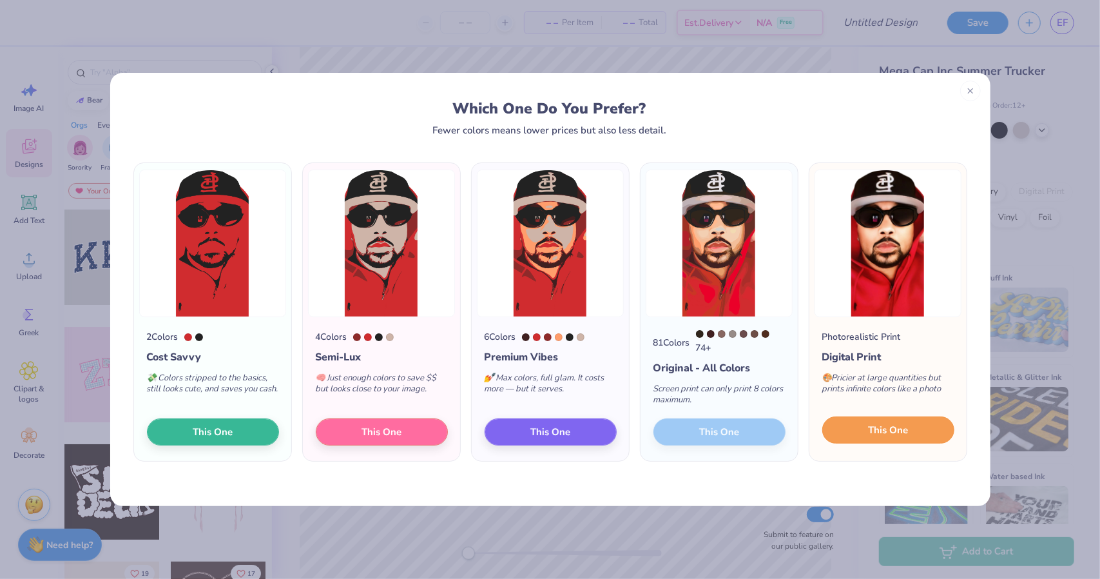
click at [848, 440] on button "This One" at bounding box center [888, 429] width 132 height 27
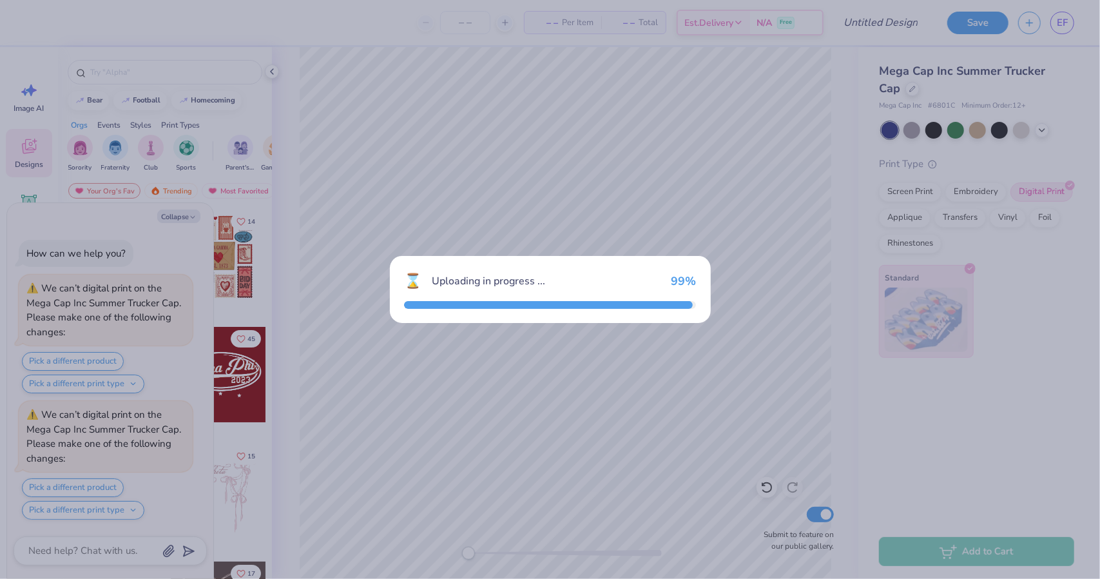
type textarea "x"
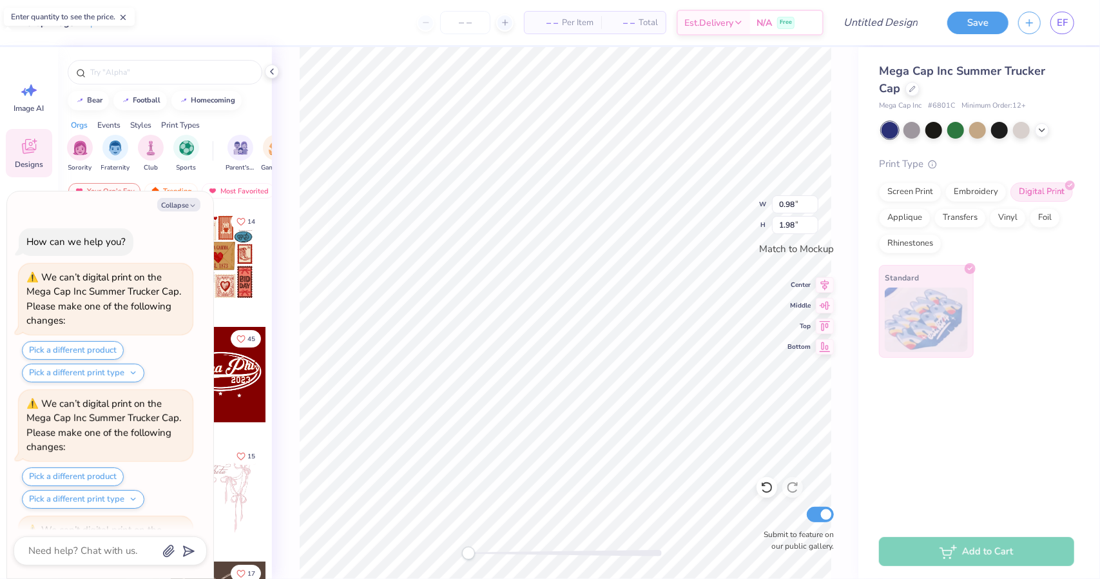
scroll to position [112, 0]
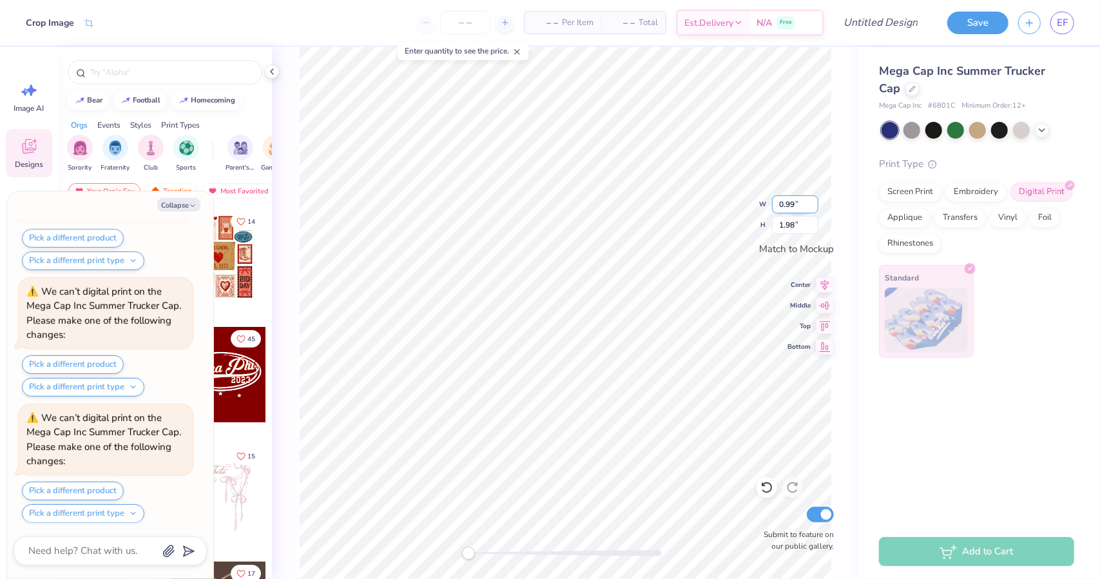
click at [811, 201] on input "0.99" at bounding box center [795, 204] width 46 height 18
type input "1"
click at [811, 201] on input "1" at bounding box center [795, 204] width 46 height 18
type textarea "x"
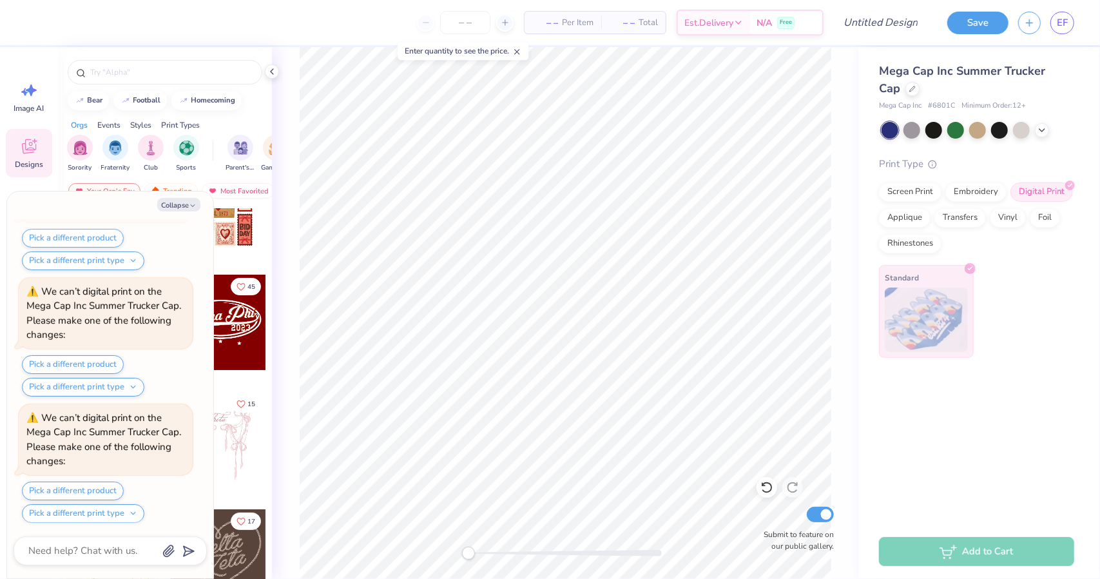
scroll to position [0, 0]
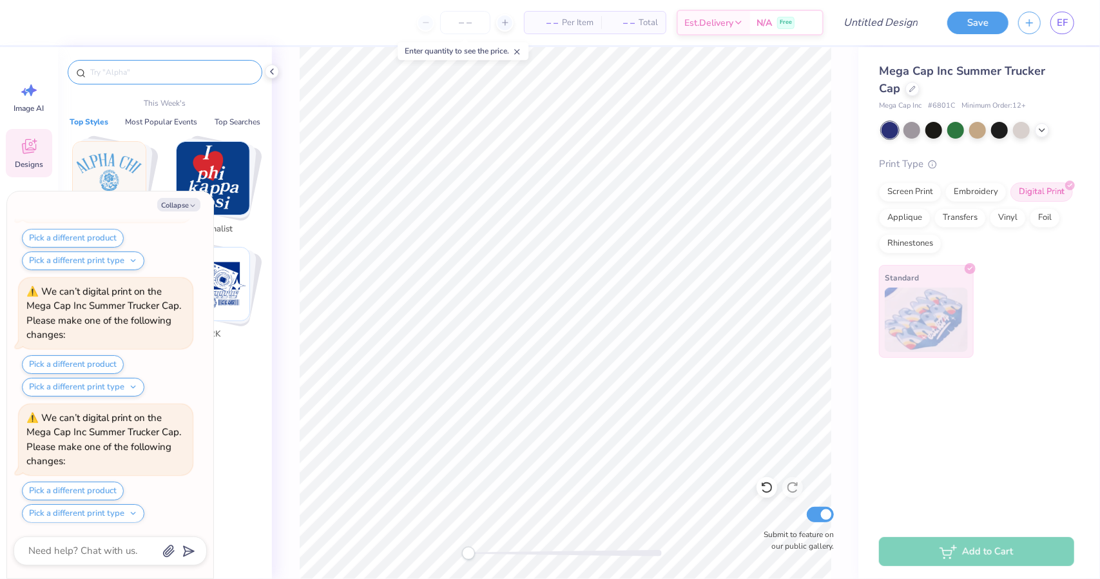
click at [121, 68] on input "text" at bounding box center [171, 72] width 165 height 13
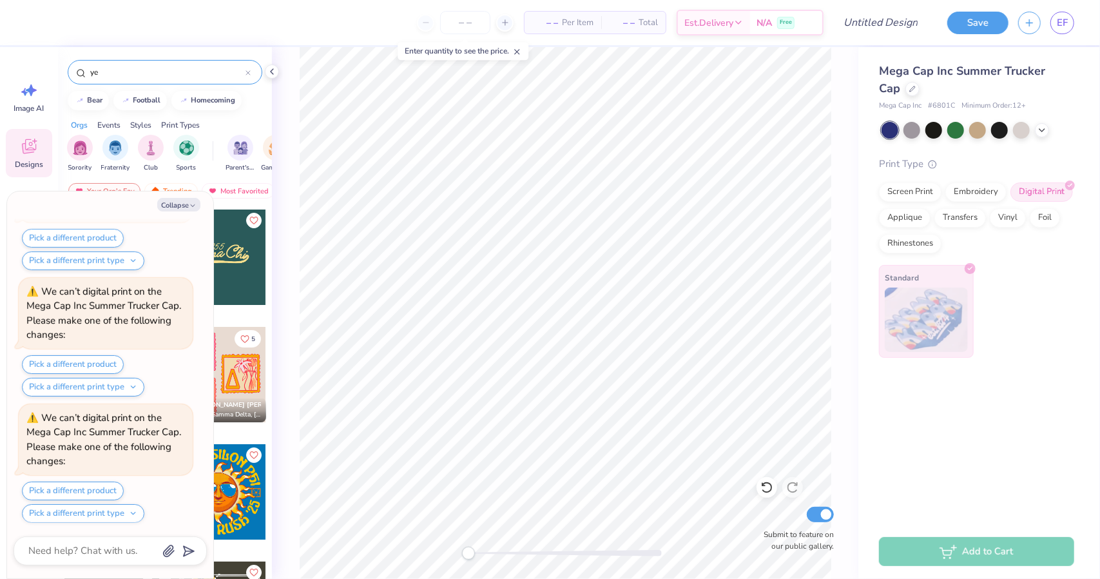
type input "y"
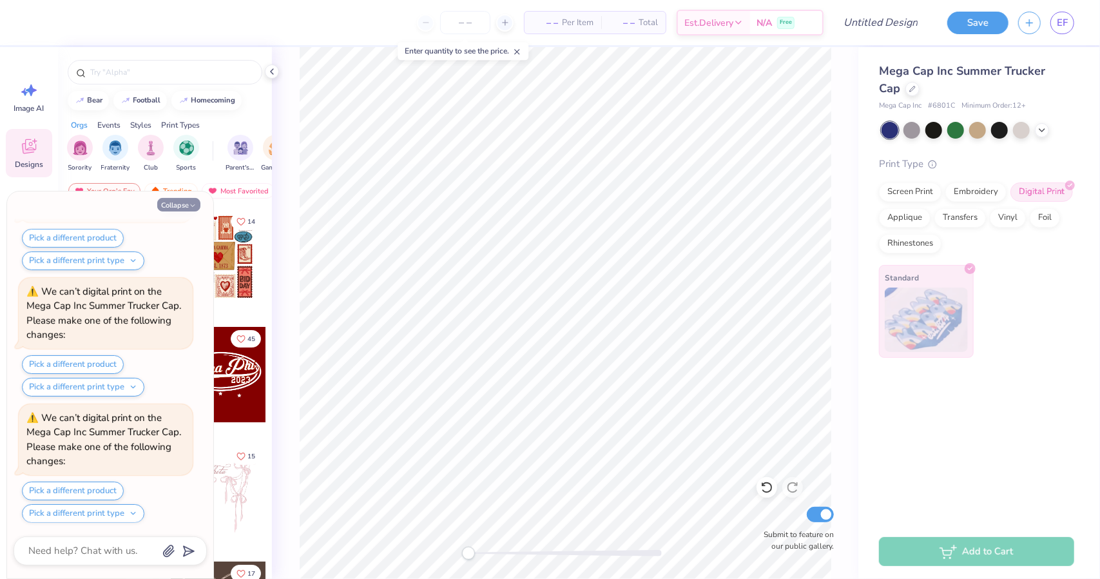
click at [189, 204] on icon "button" at bounding box center [193, 206] width 8 height 8
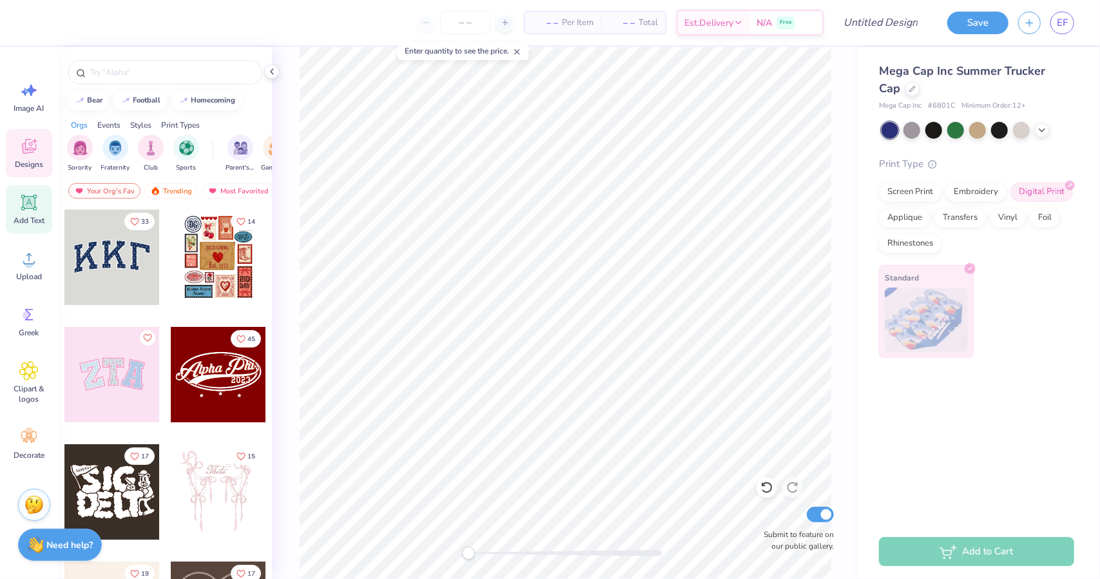
click at [28, 209] on icon at bounding box center [28, 202] width 19 height 19
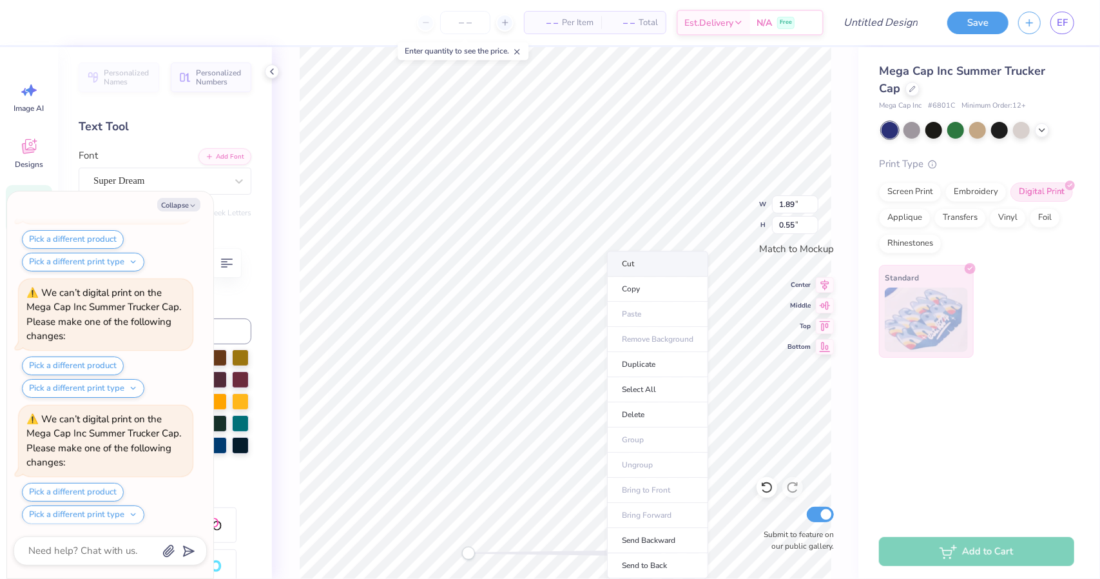
scroll to position [363, 0]
drag, startPoint x: 640, startPoint y: 260, endPoint x: 625, endPoint y: 264, distance: 15.9
click at [625, 264] on li "Cut" at bounding box center [657, 264] width 101 height 26
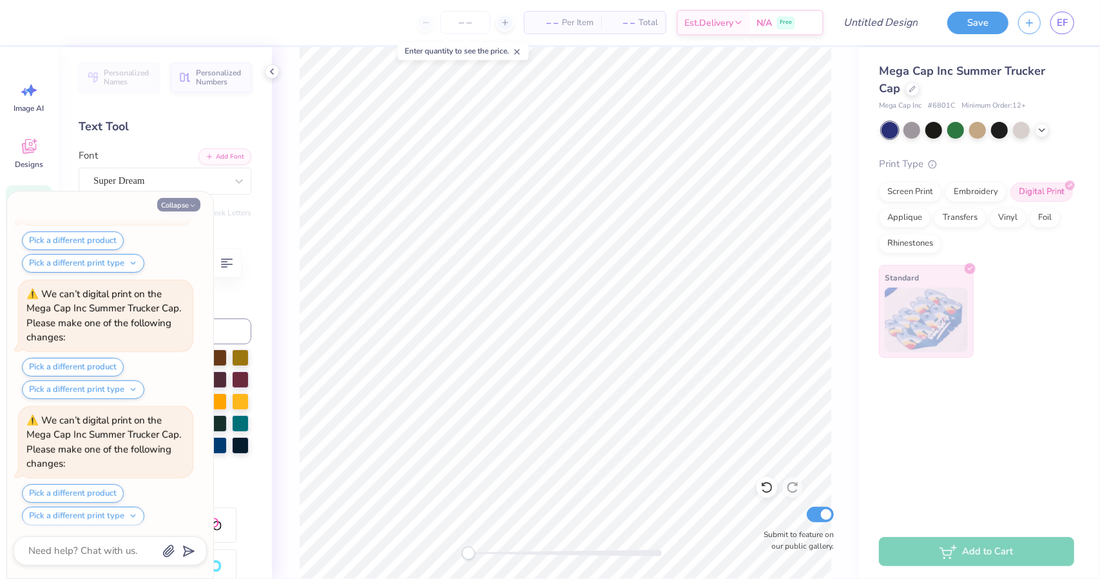
click at [190, 206] on icon "button" at bounding box center [193, 206] width 8 height 8
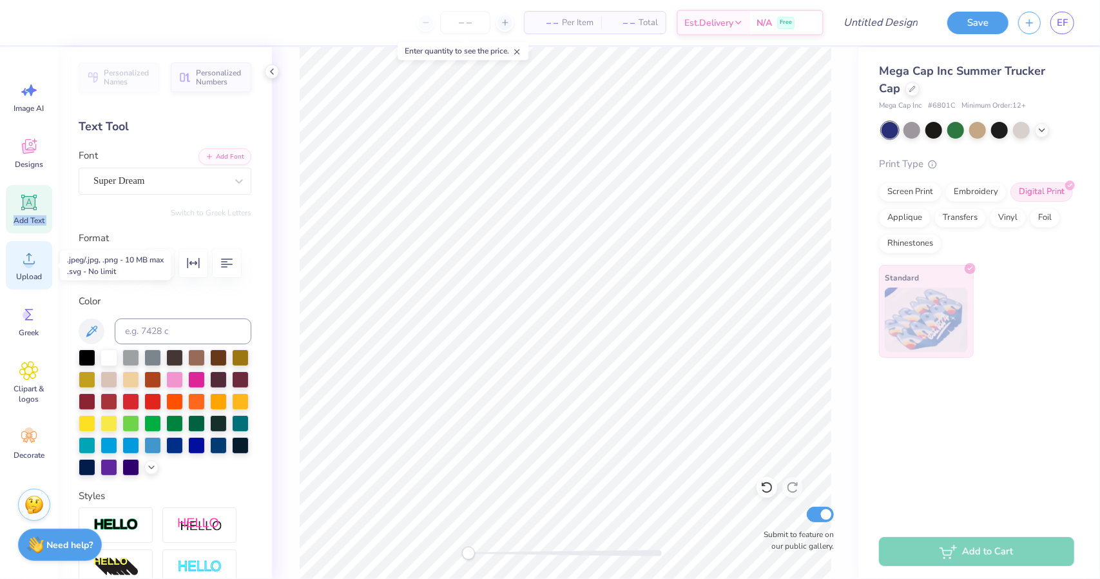
drag, startPoint x: 36, startPoint y: 211, endPoint x: 39, endPoint y: 255, distance: 43.2
click at [39, 255] on div "Image AI Designs Add Text Upload Greek Clipart & logos Decorate" at bounding box center [29, 270] width 46 height 395
click at [24, 198] on icon at bounding box center [29, 203] width 12 height 12
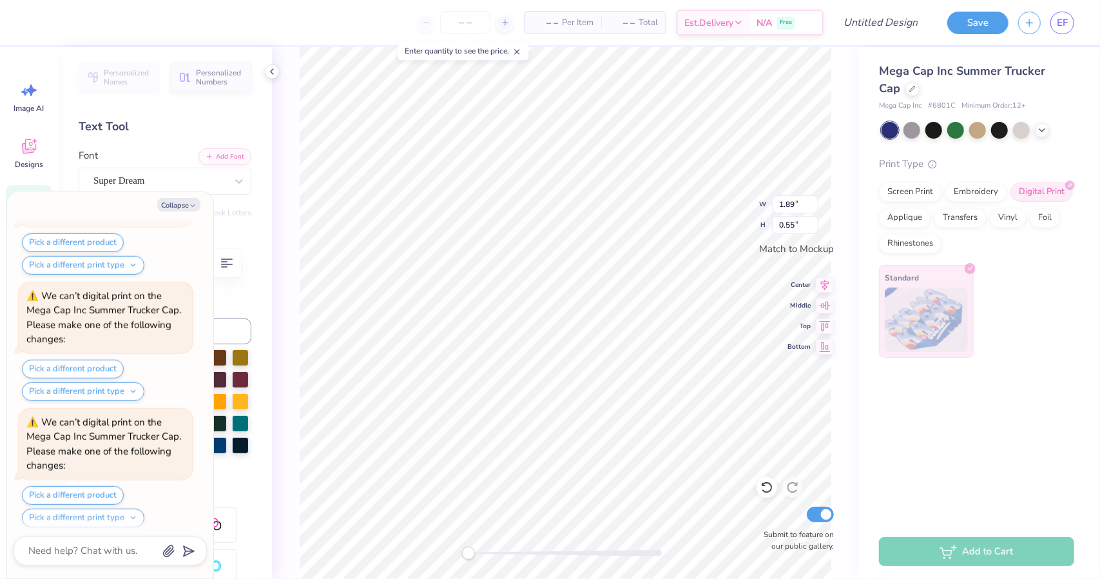
scroll to position [865, 0]
type textarea "x"
type textarea "TEX"
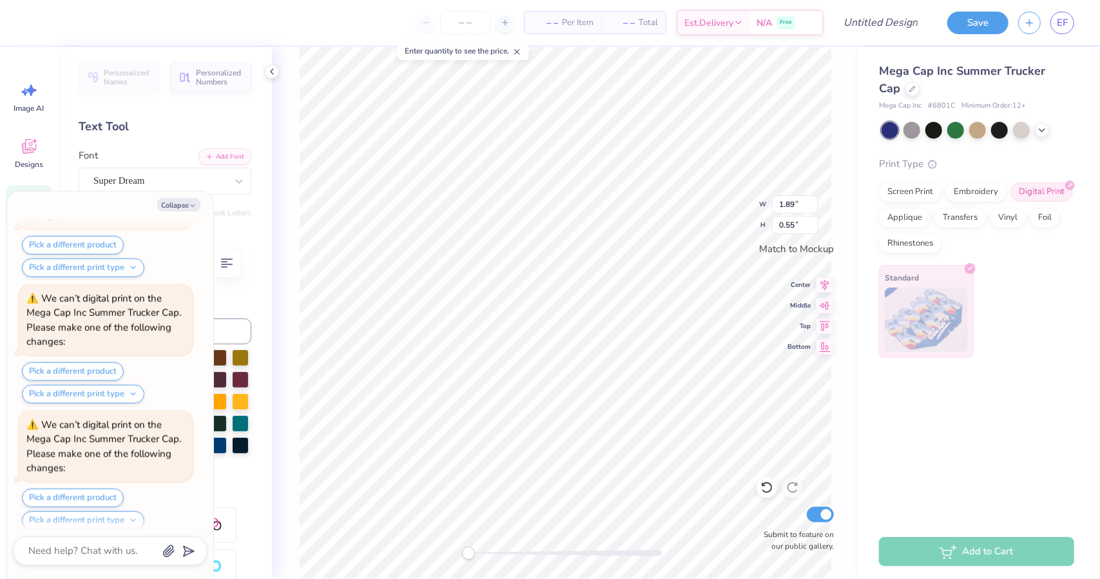
type textarea "x"
type textarea "TE"
type textarea "x"
type textarea "T"
type textarea "x"
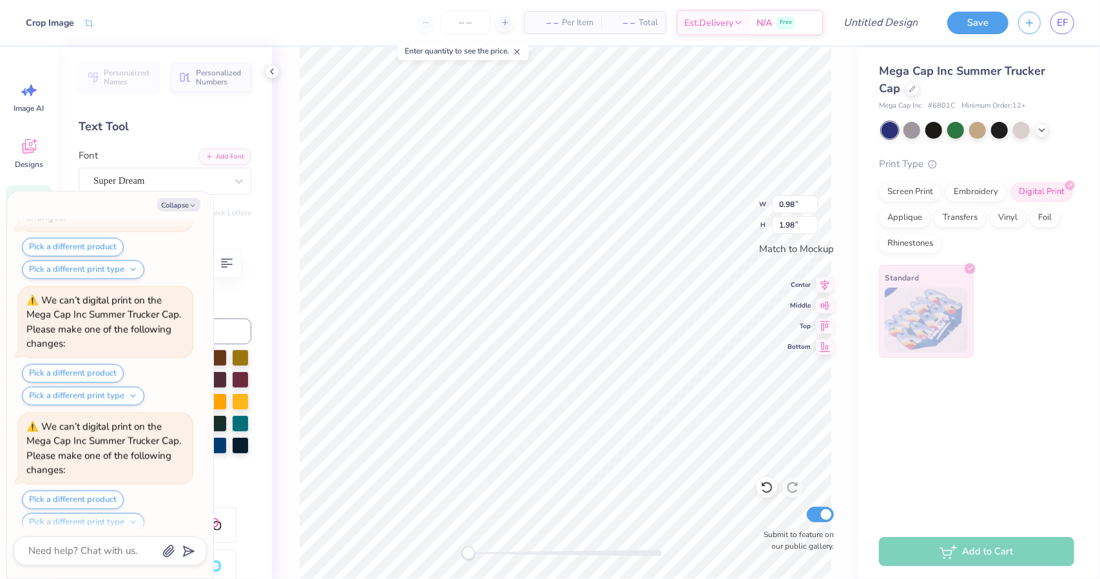
scroll to position [1492, 0]
click at [184, 209] on button "Collapse" at bounding box center [178, 205] width 43 height 14
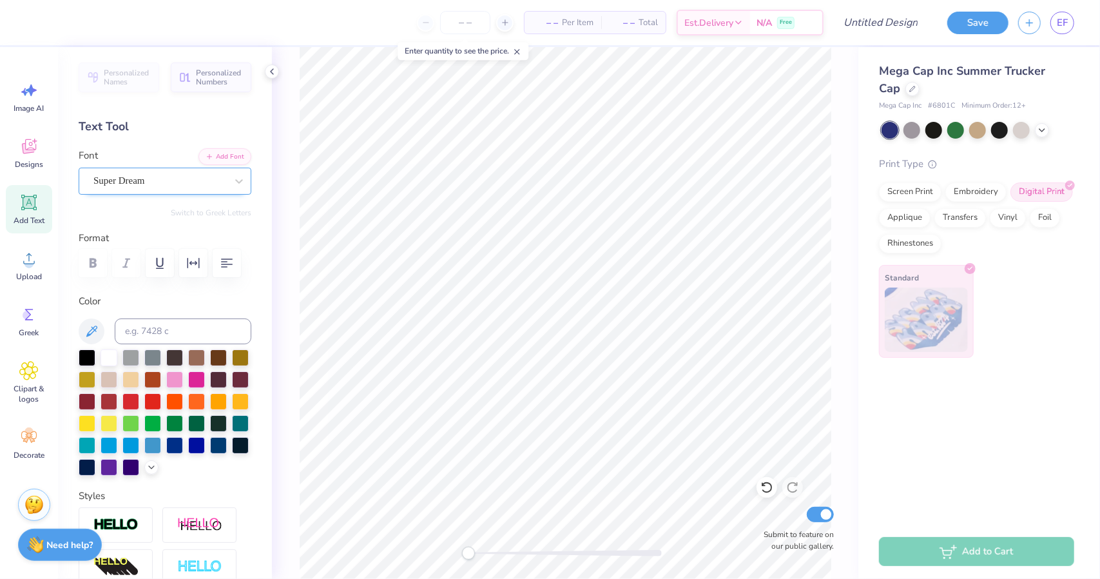
click at [138, 187] on div "Super Dream" at bounding box center [159, 181] width 135 height 20
click at [195, 121] on div "Text Tool" at bounding box center [165, 126] width 173 height 17
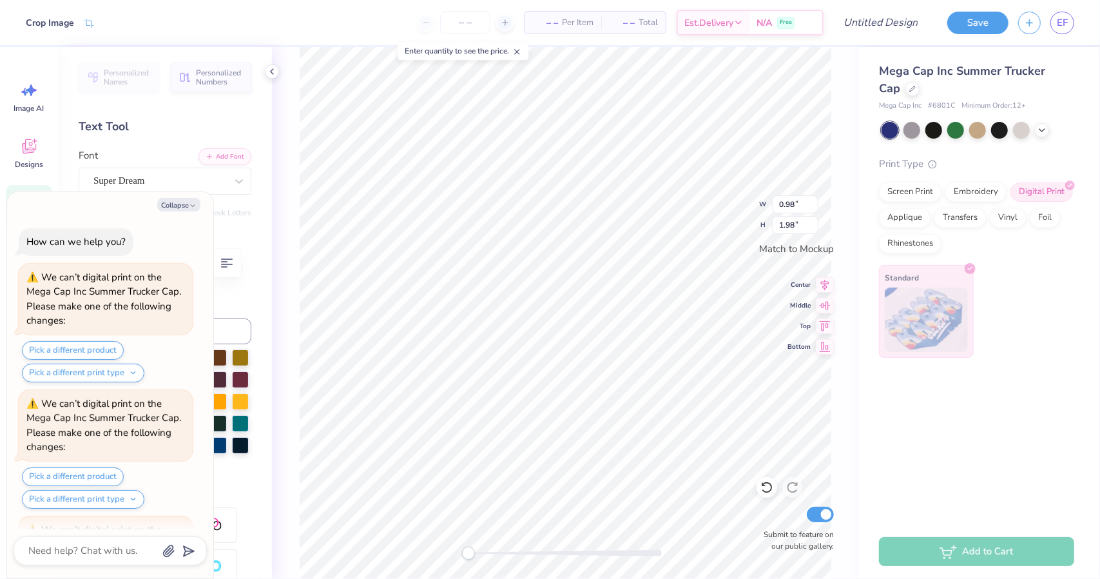
scroll to position [1617, 0]
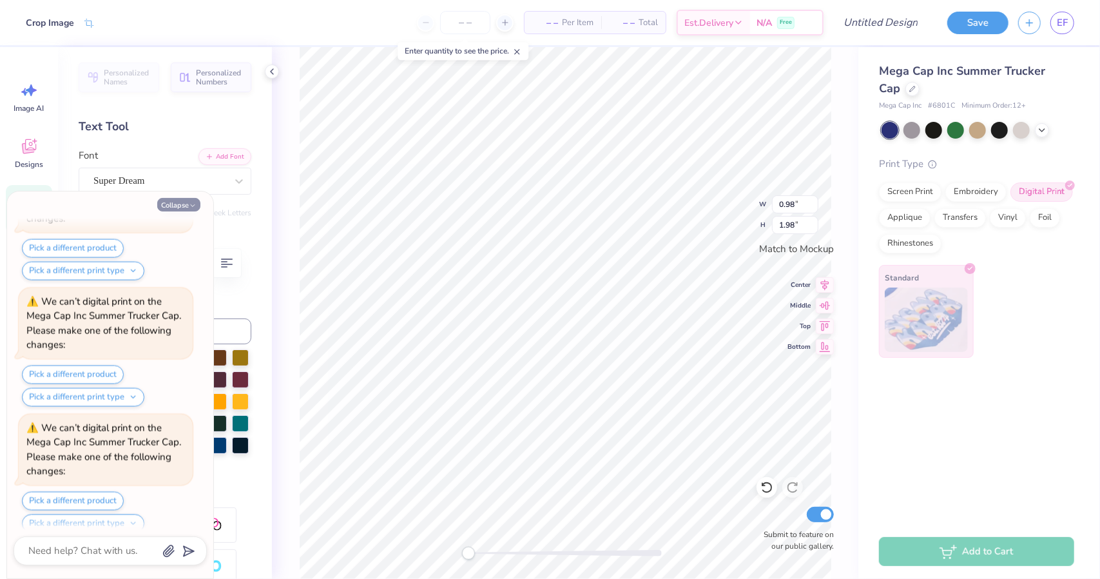
click at [187, 209] on button "Collapse" at bounding box center [178, 205] width 43 height 14
type textarea "x"
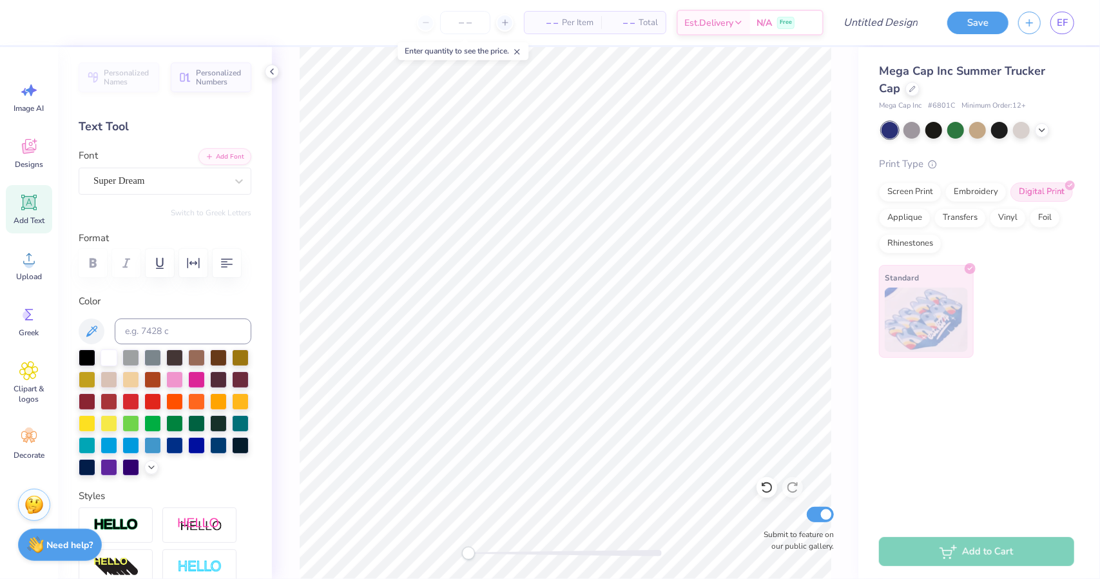
click at [34, 207] on icon at bounding box center [29, 203] width 12 height 12
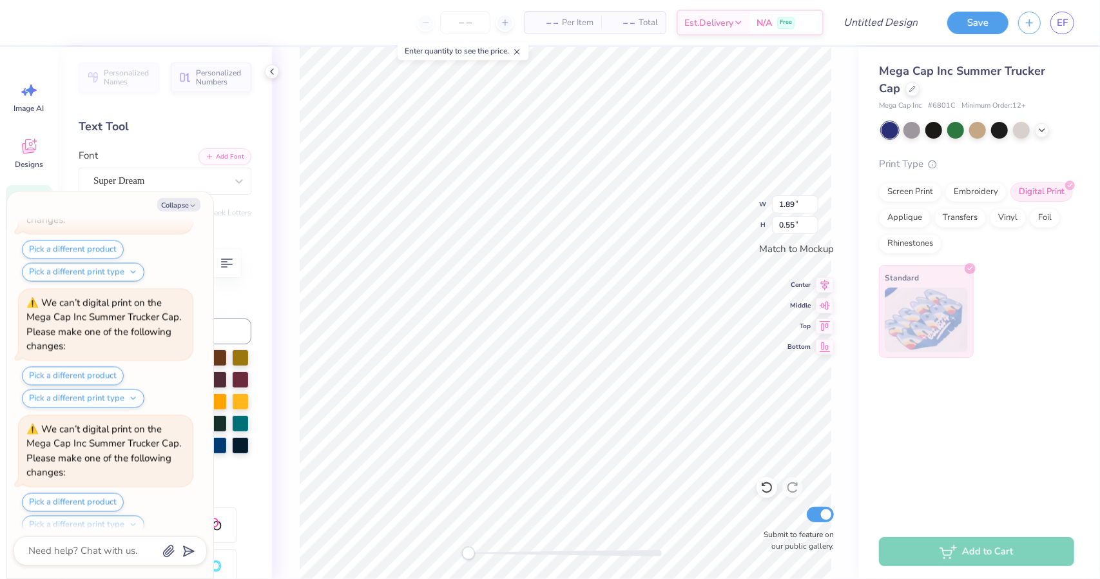
scroll to position [1868, 0]
type textarea "x"
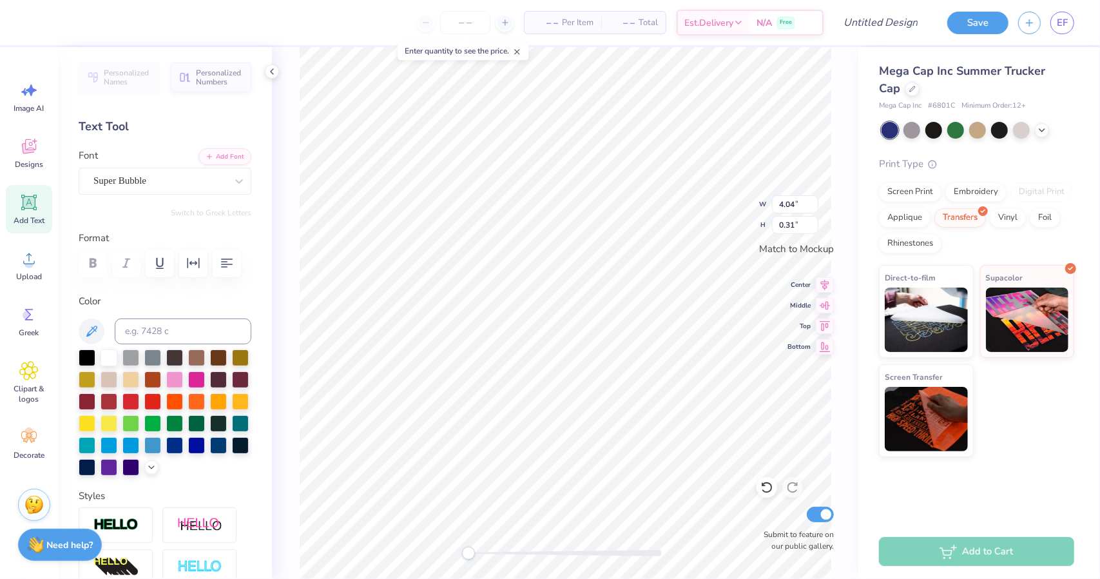
type input "0.64"
type input "1.28"
